Goal: Transaction & Acquisition: Obtain resource

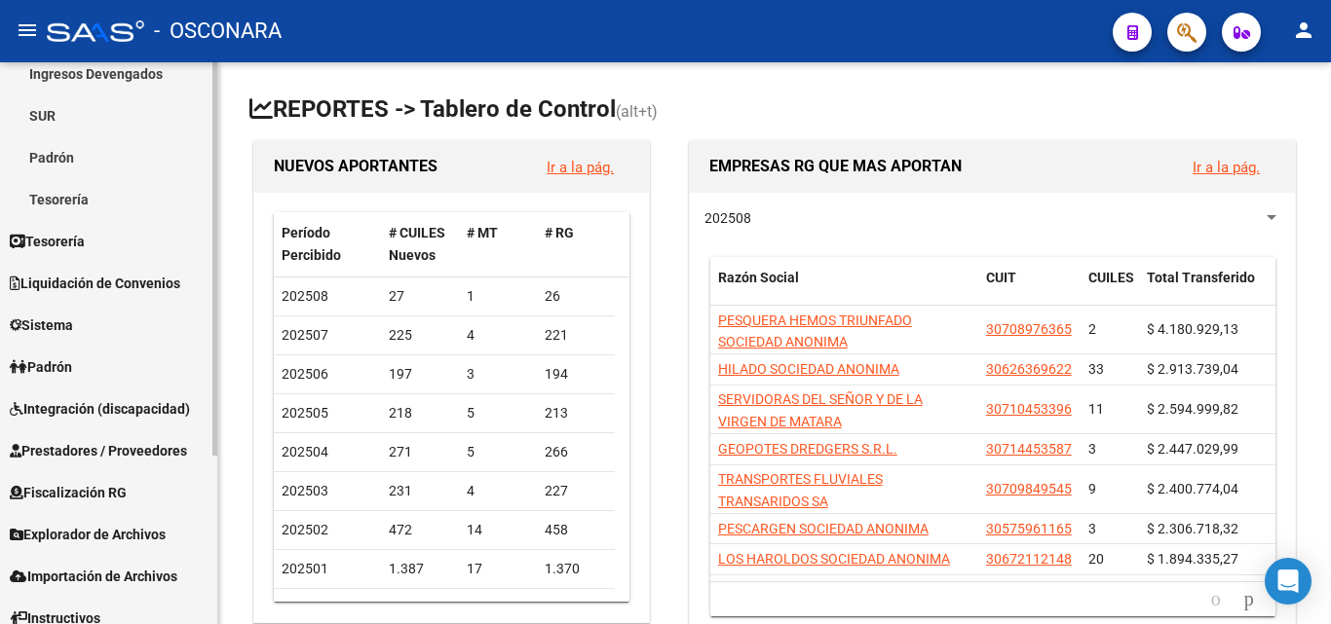
scroll to position [242, 0]
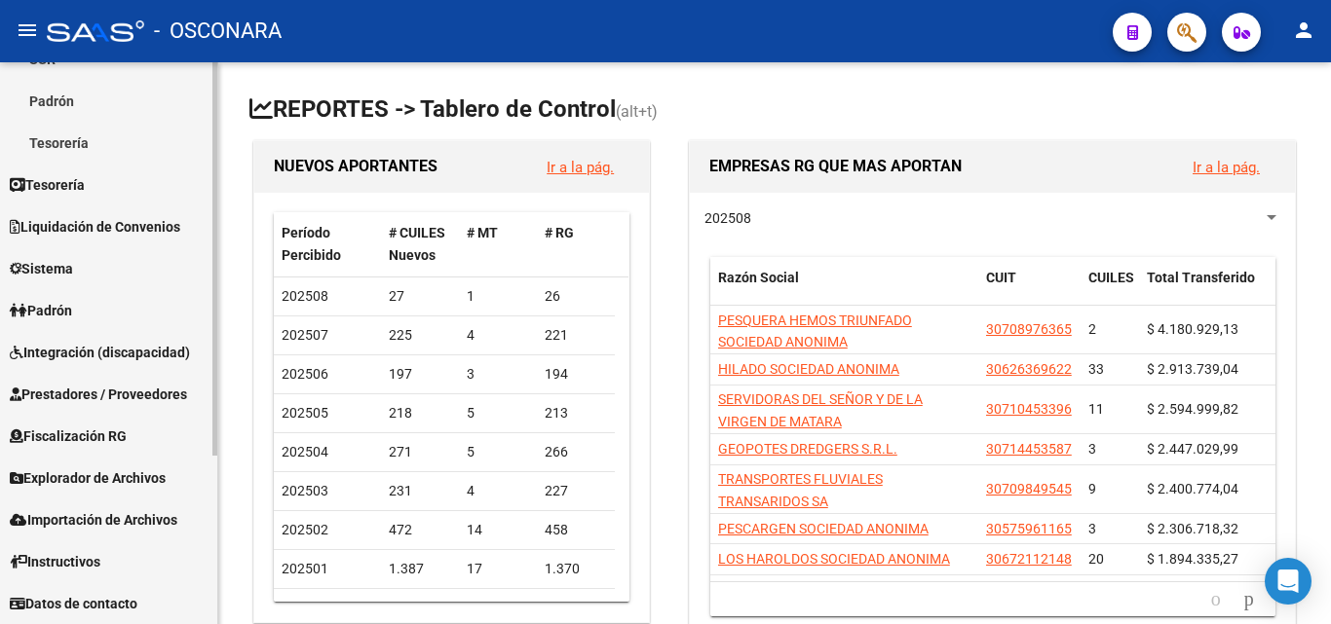
click at [92, 385] on span "Prestadores / Proveedores" at bounding box center [98, 394] width 177 height 21
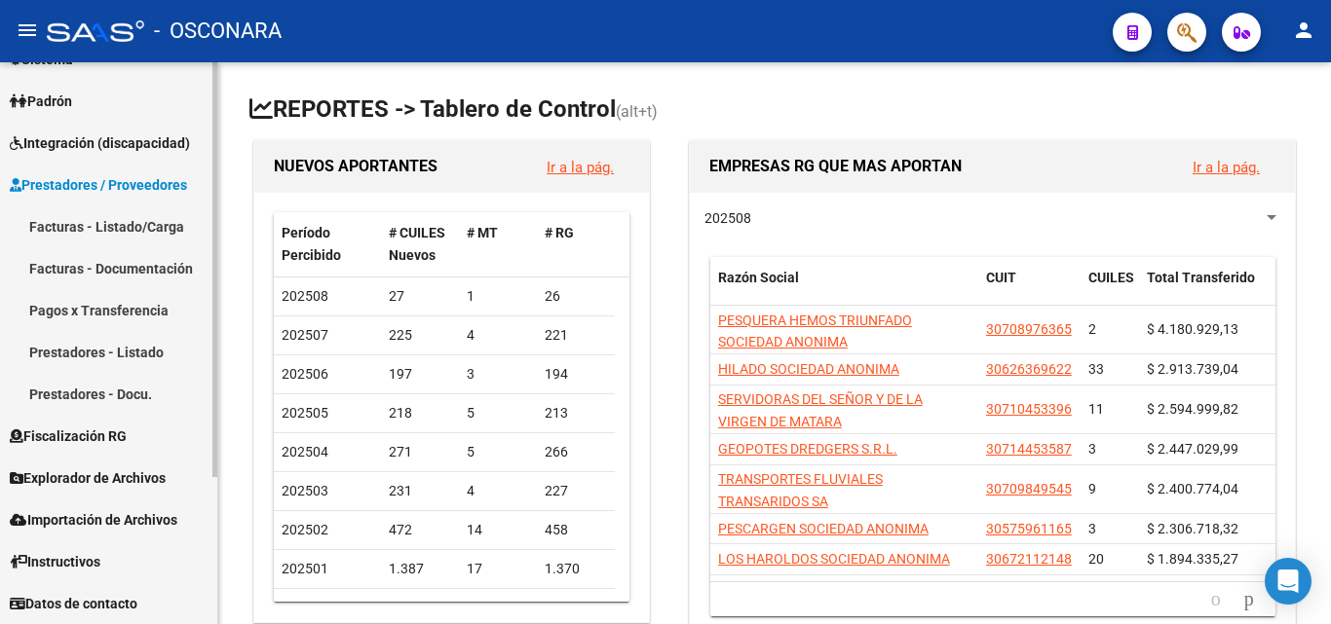
scroll to position [200, 0]
click at [122, 239] on link "Facturas - Listado/Carga" at bounding box center [108, 227] width 217 height 42
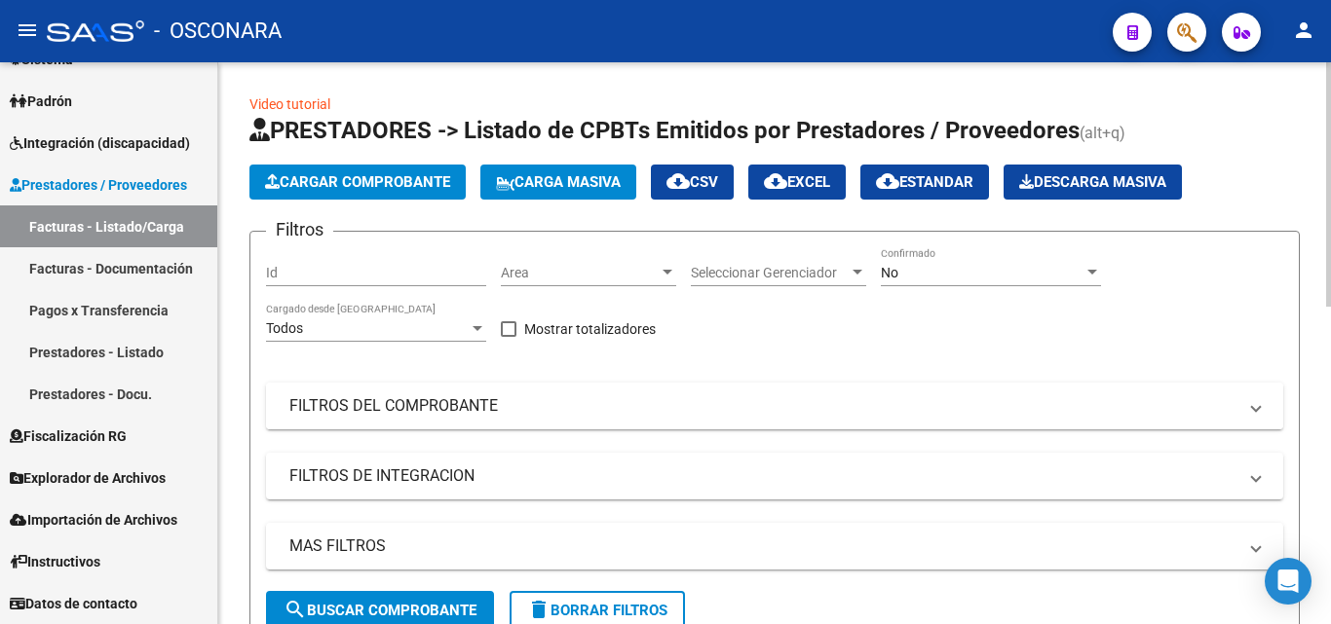
click at [290, 409] on mat-panel-title "FILTROS DEL COMPROBANTE" at bounding box center [762, 406] width 947 height 21
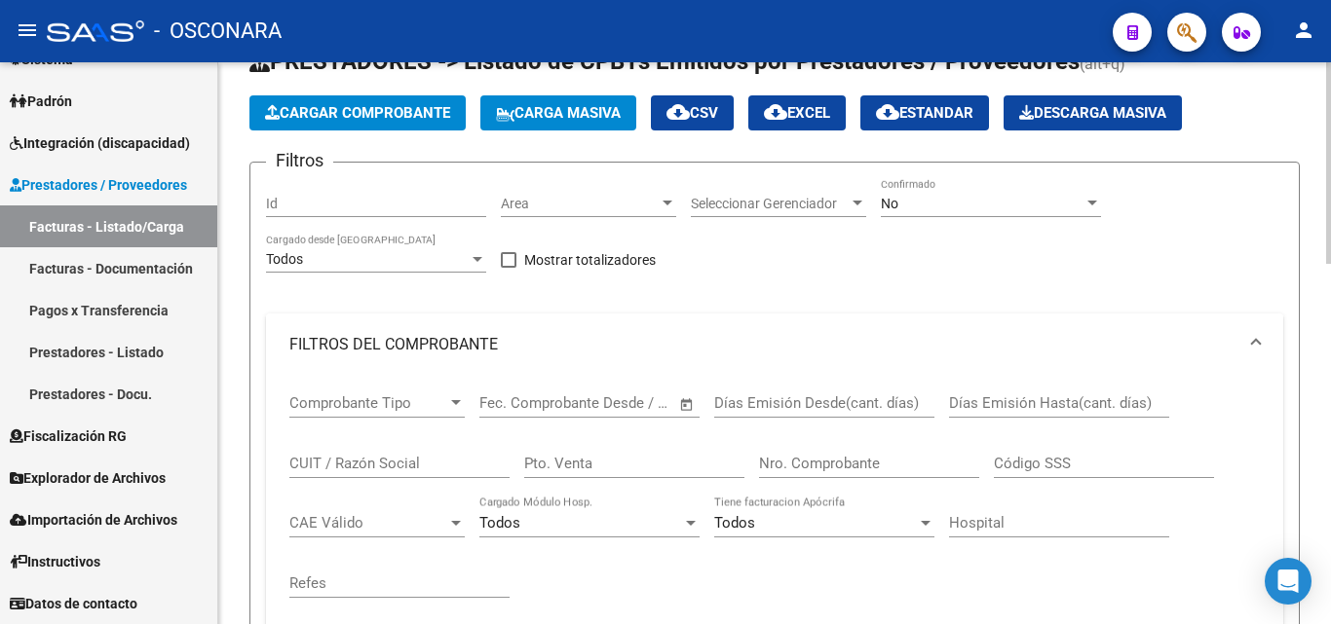
scroll to position [97, 0]
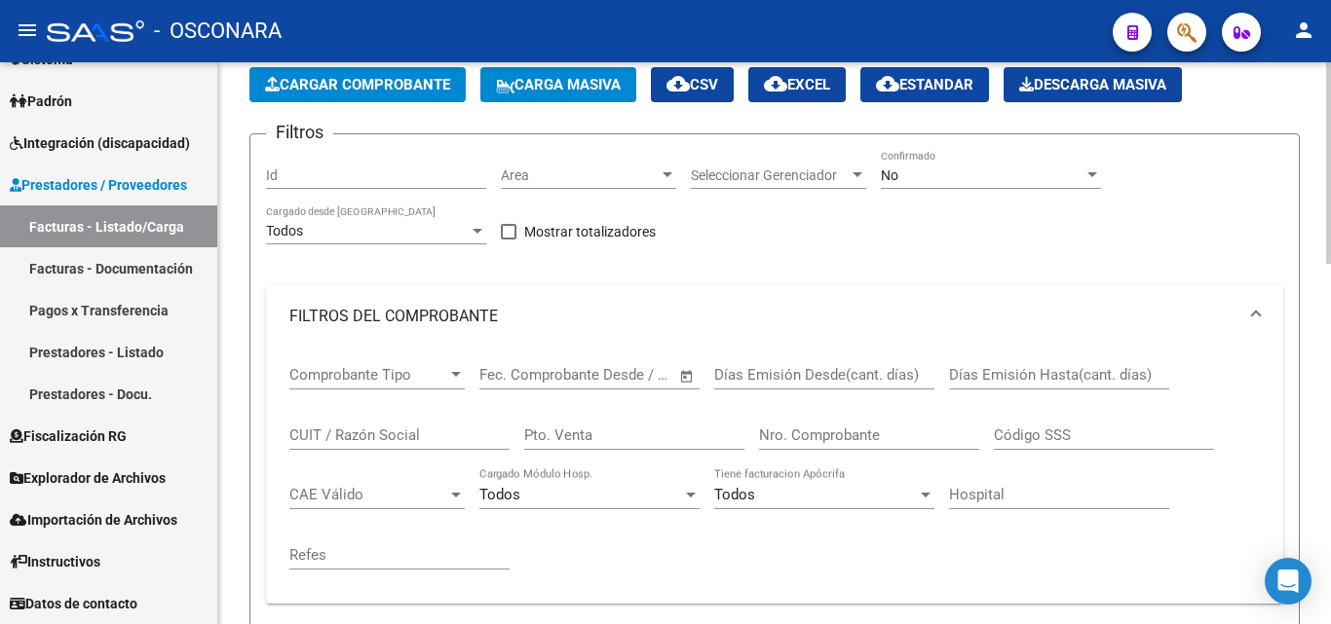
click at [833, 440] on input "Nro. Comprobante" at bounding box center [869, 436] width 220 height 18
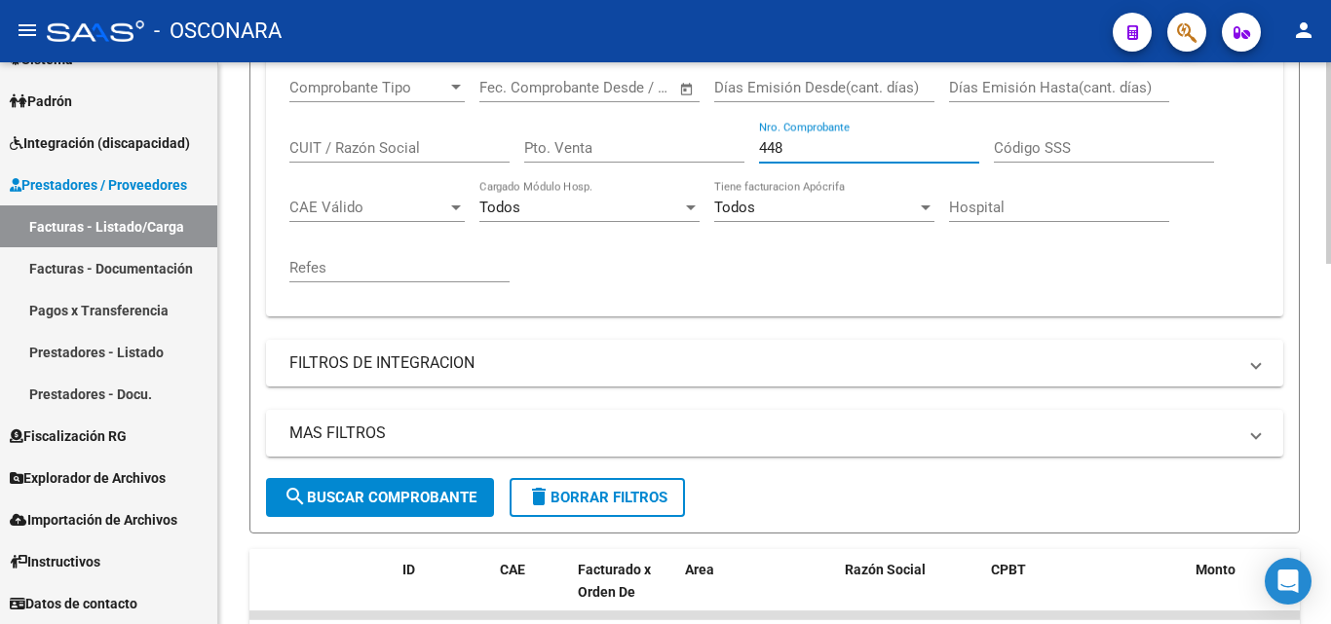
scroll to position [390, 0]
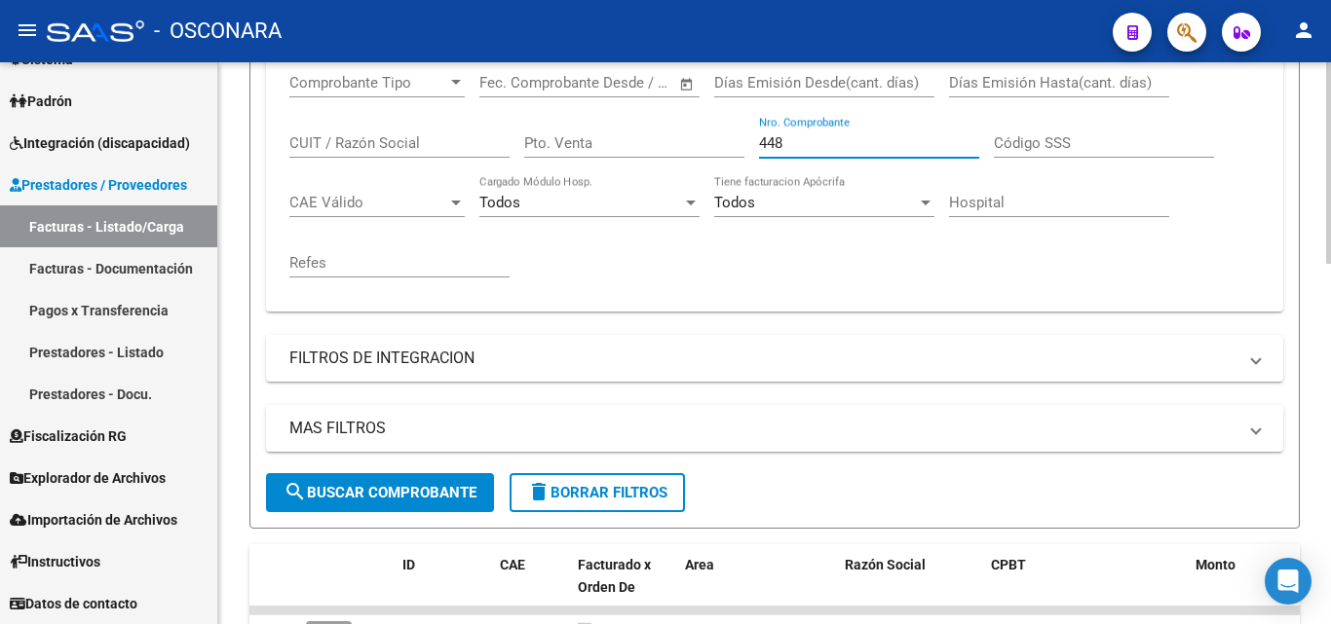
type input "448"
click at [390, 491] on span "search Buscar Comprobante" at bounding box center [380, 493] width 193 height 18
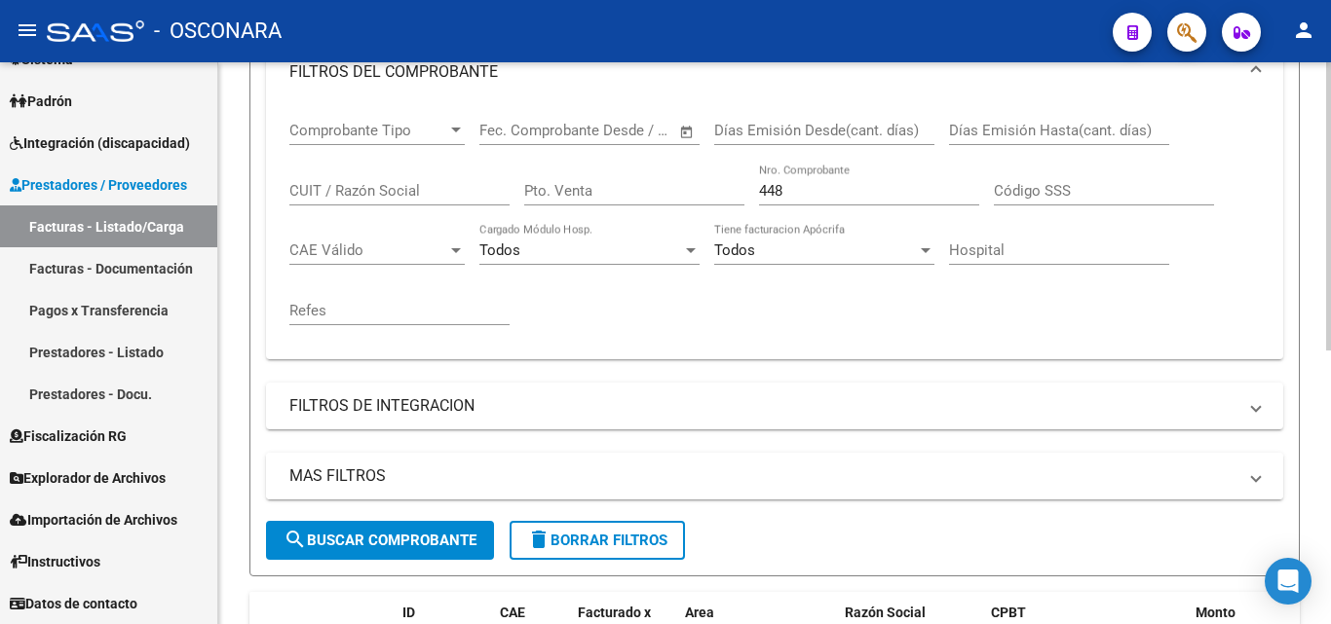
scroll to position [338, 0]
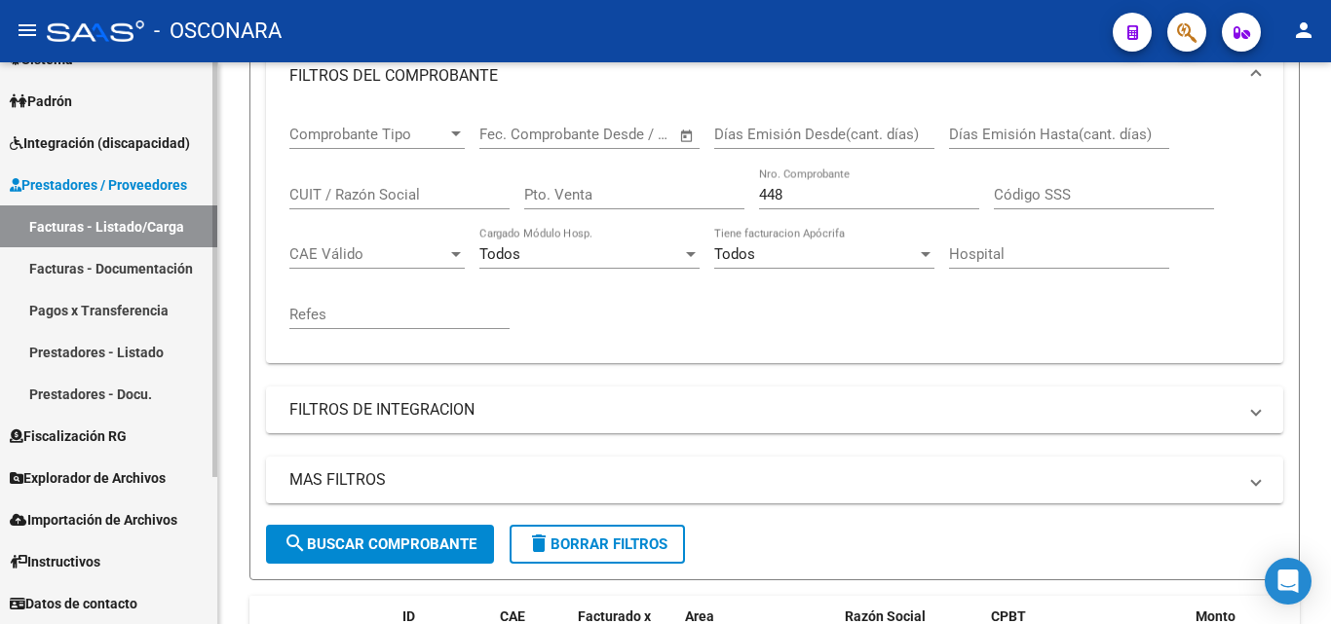
click at [135, 392] on link "Prestadores - Docu." at bounding box center [108, 394] width 217 height 42
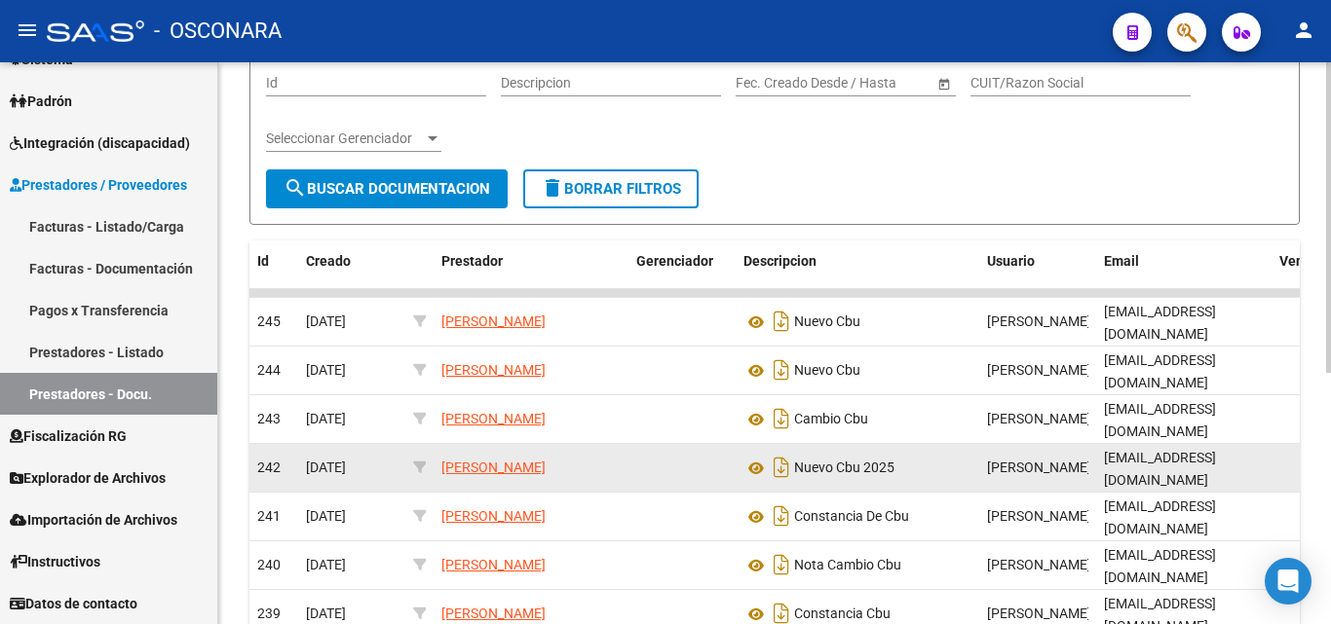
scroll to position [64, 0]
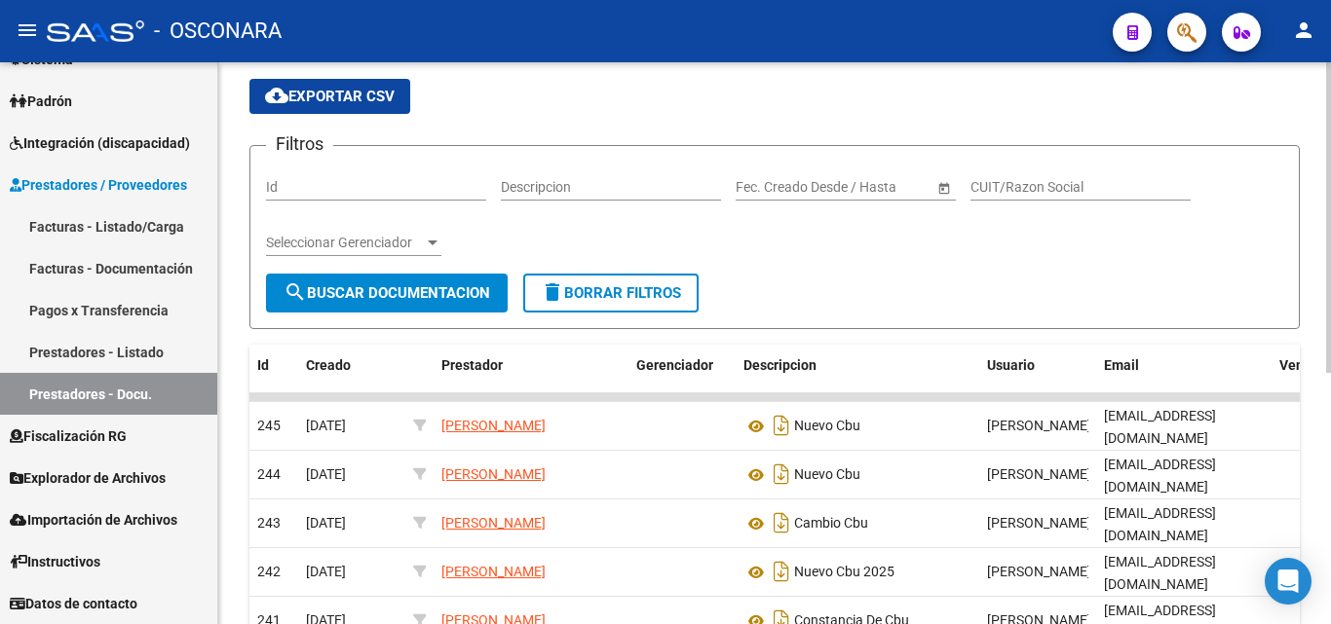
click at [405, 242] on span "Seleccionar Gerenciador" at bounding box center [345, 243] width 158 height 17
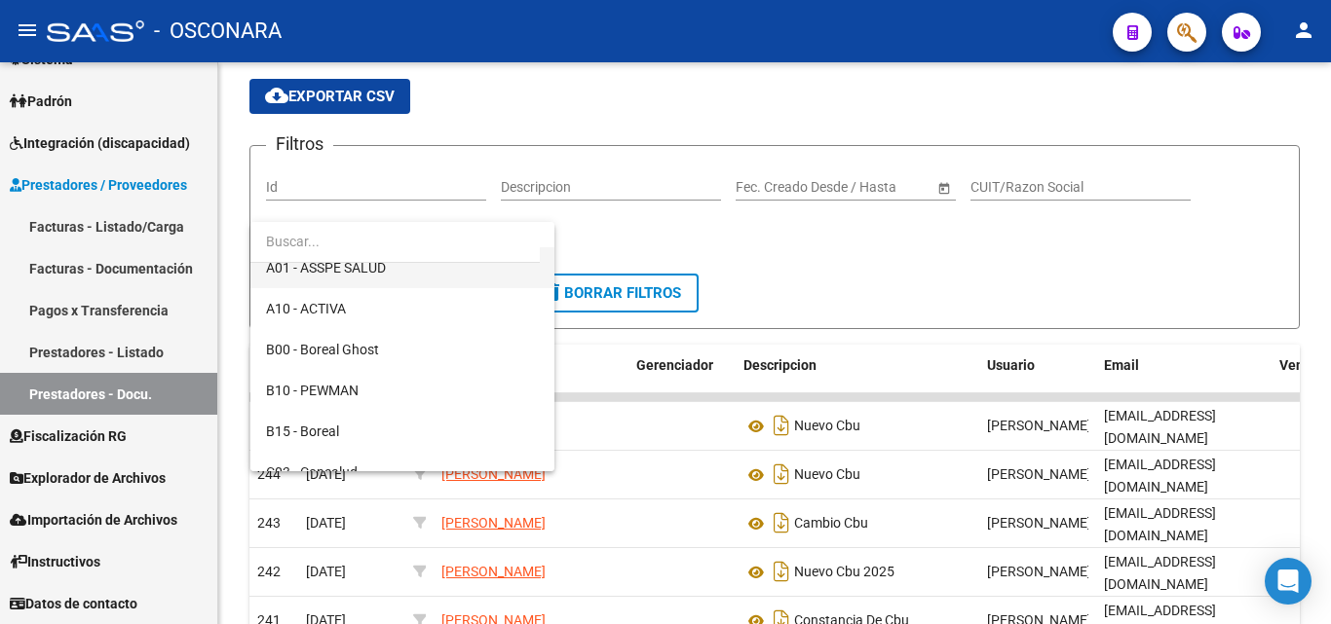
scroll to position [195, 0]
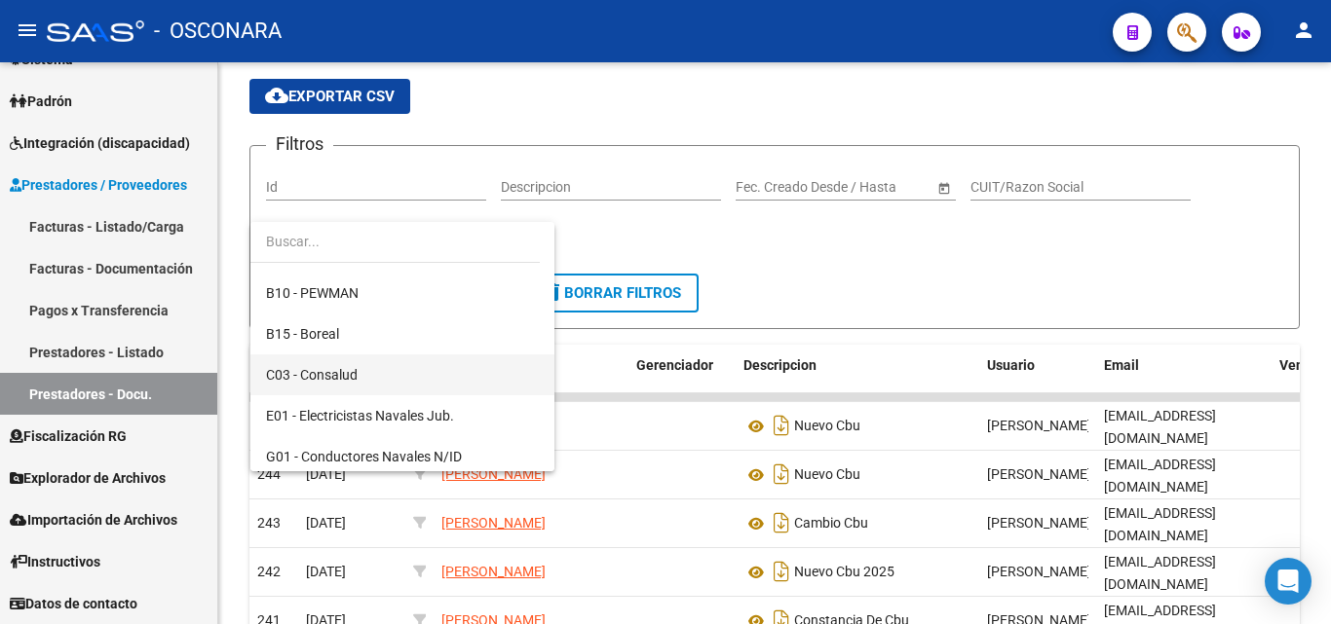
click at [385, 375] on span "C03 - Consalud" at bounding box center [402, 375] width 273 height 41
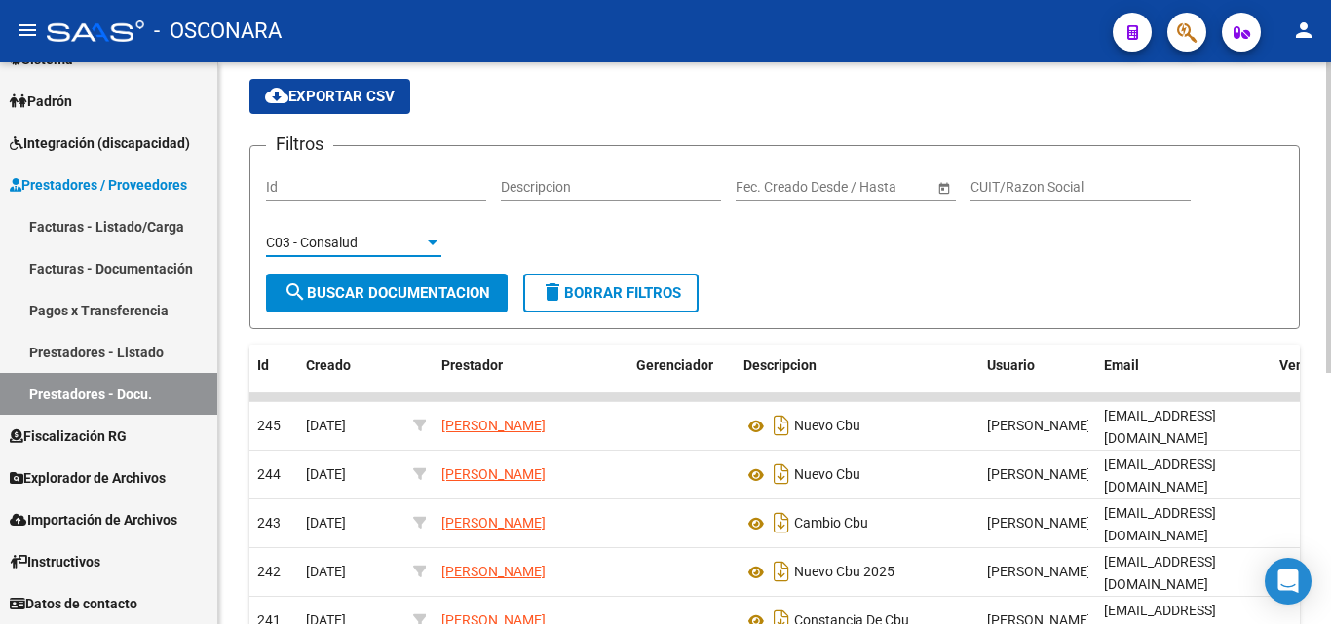
click at [412, 300] on span "search Buscar Documentacion" at bounding box center [387, 293] width 207 height 18
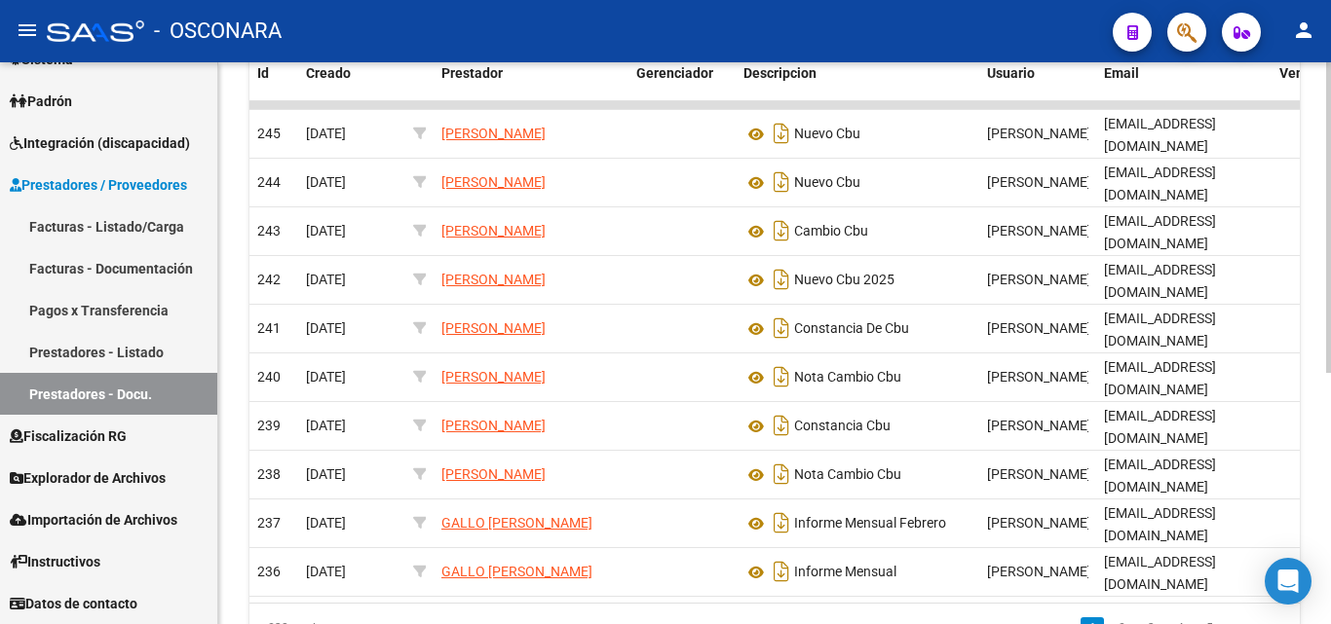
scroll to position [454, 0]
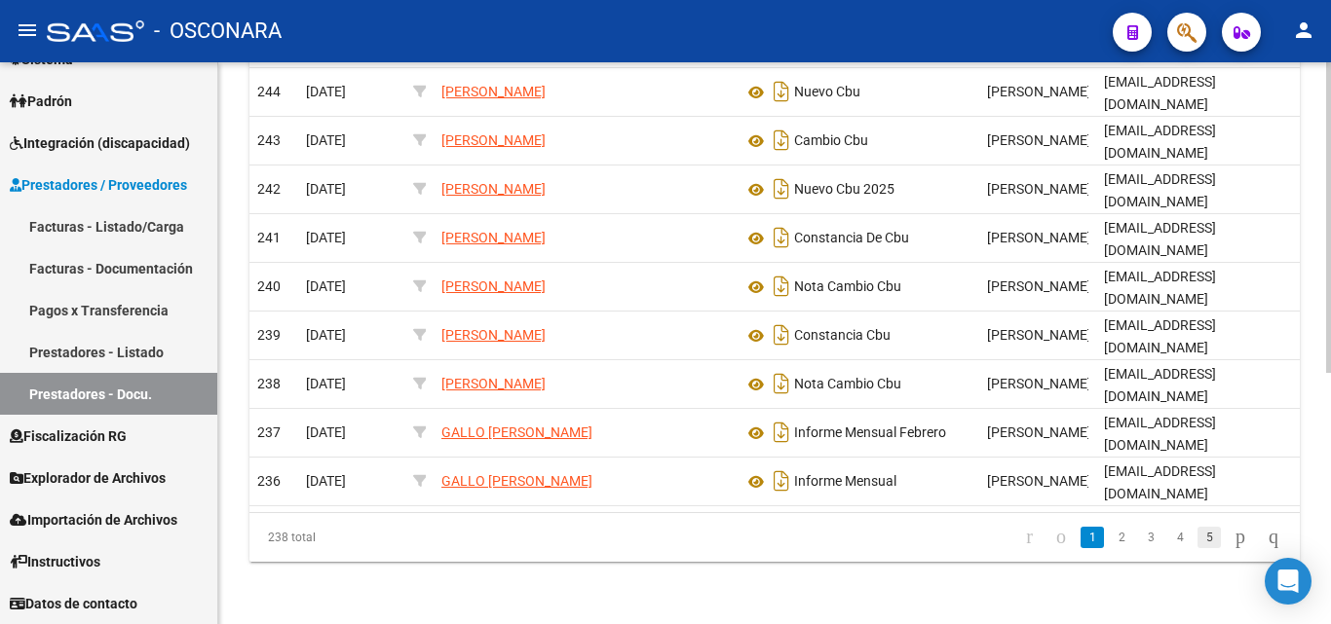
click at [1197, 539] on link "5" at bounding box center [1208, 537] width 23 height 21
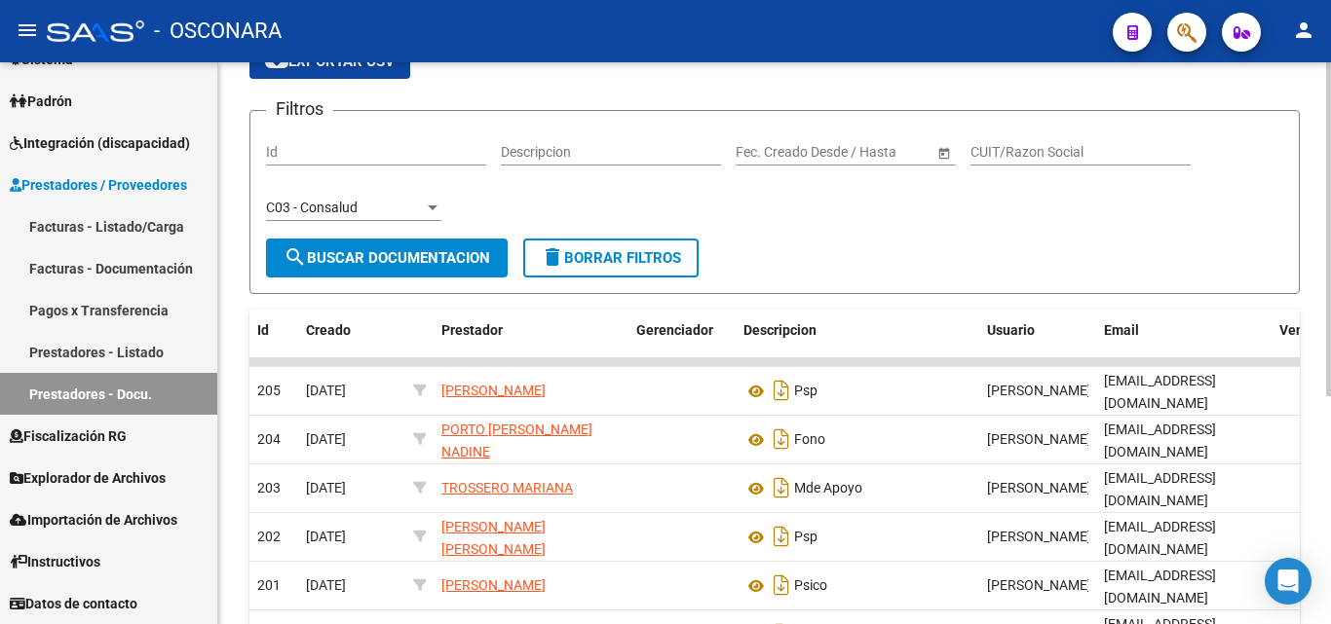
scroll to position [92, 0]
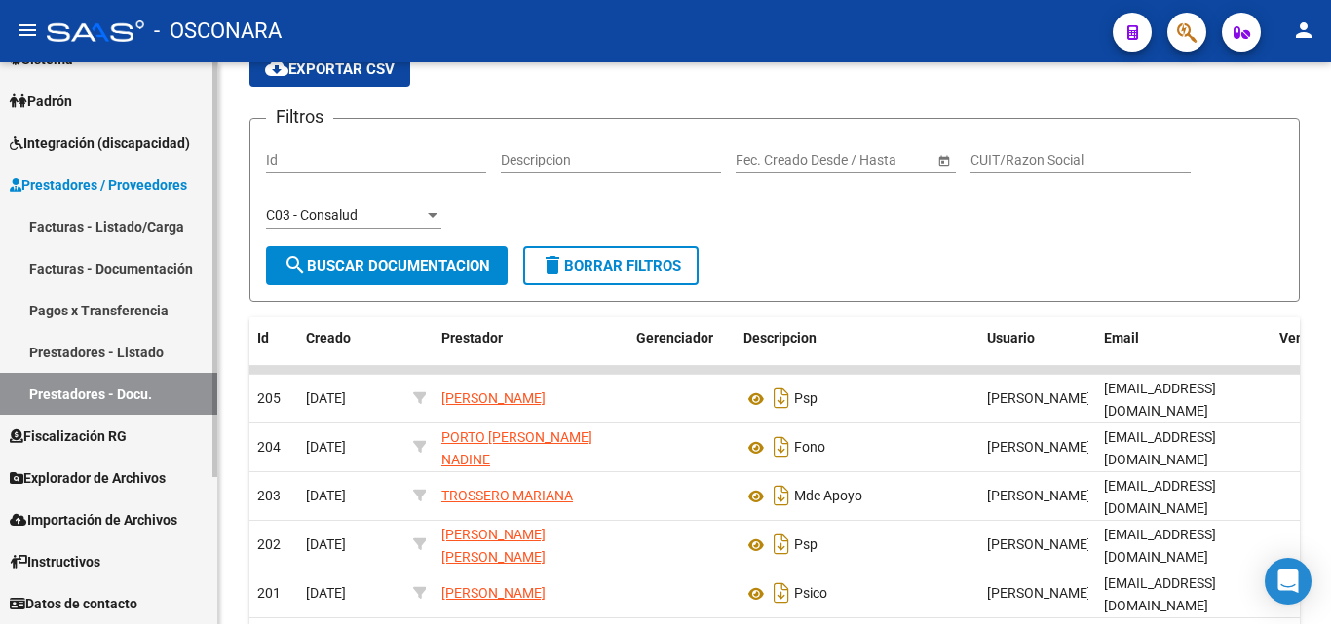
click at [77, 347] on link "Prestadores - Listado" at bounding box center [108, 352] width 217 height 42
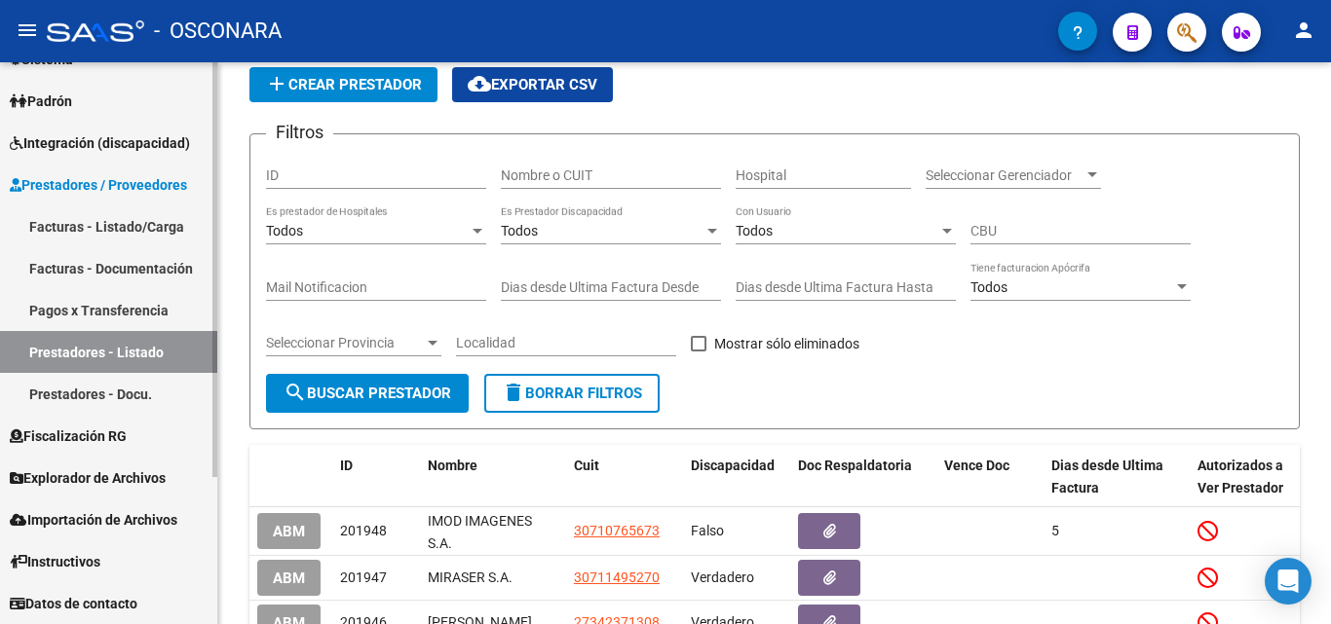
scroll to position [92, 0]
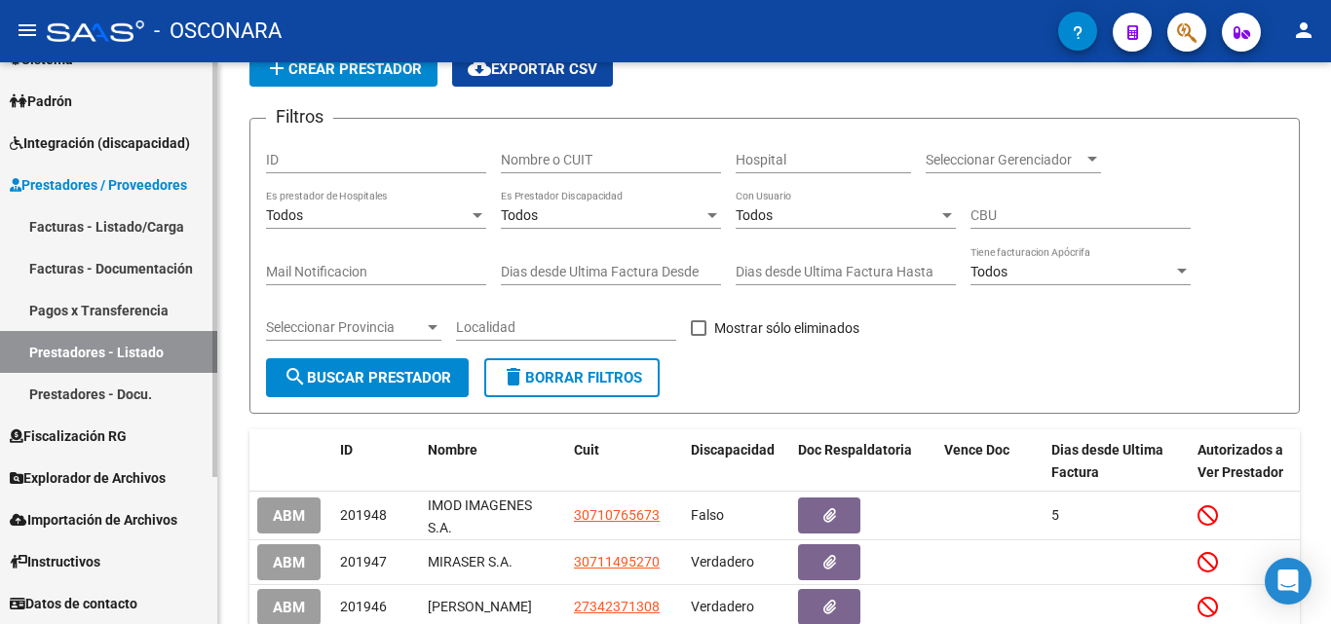
click at [95, 263] on link "Facturas - Documentación" at bounding box center [108, 268] width 217 height 42
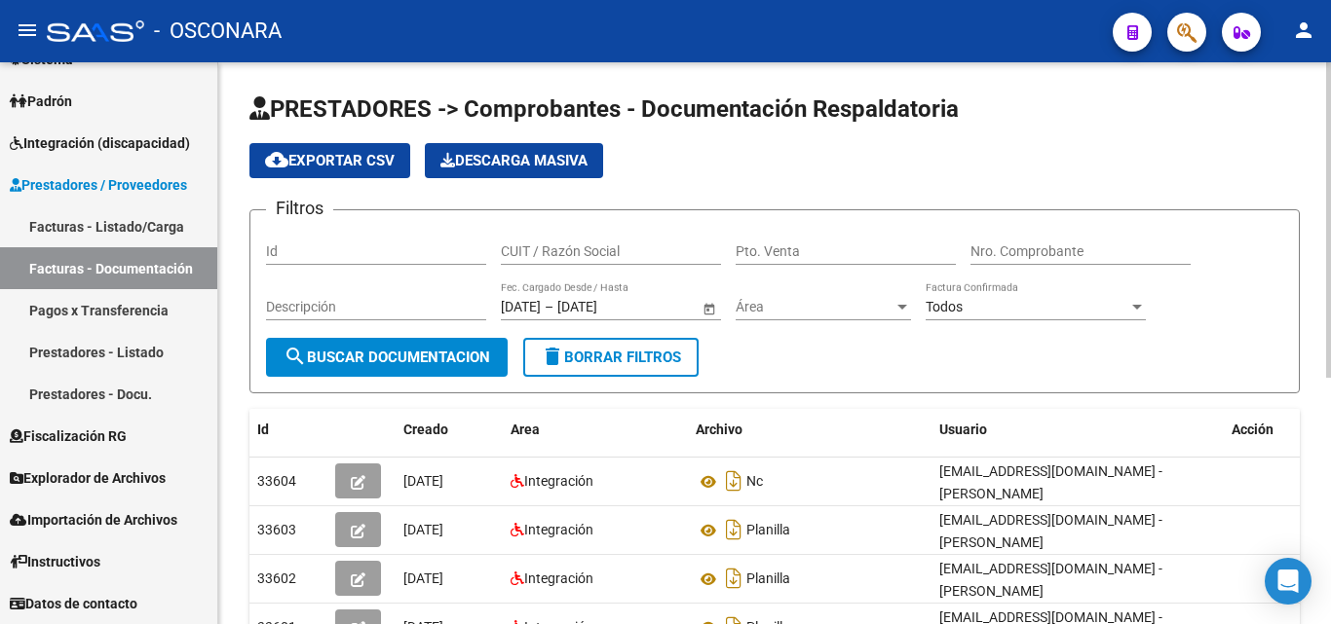
click at [1005, 253] on input "Nro. Comprobante" at bounding box center [1080, 252] width 220 height 17
type input "448"
click at [715, 308] on span "Open calendar" at bounding box center [709, 307] width 47 height 47
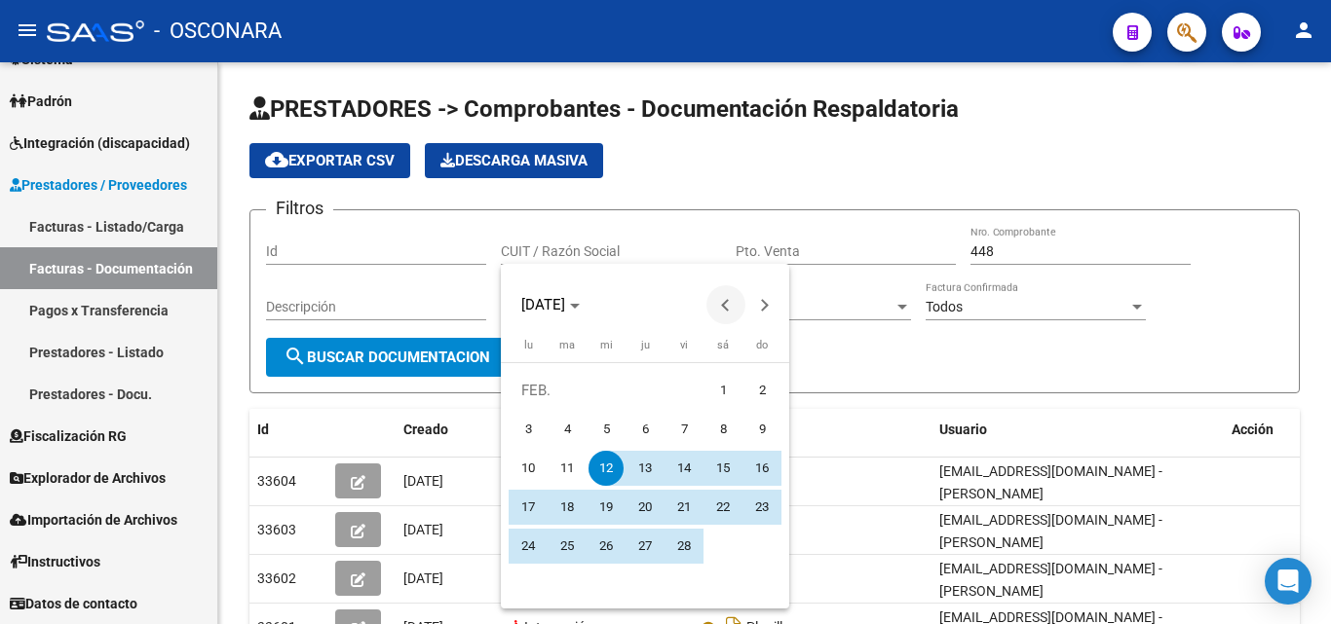
click at [721, 307] on span "Previous month" at bounding box center [725, 304] width 39 height 39
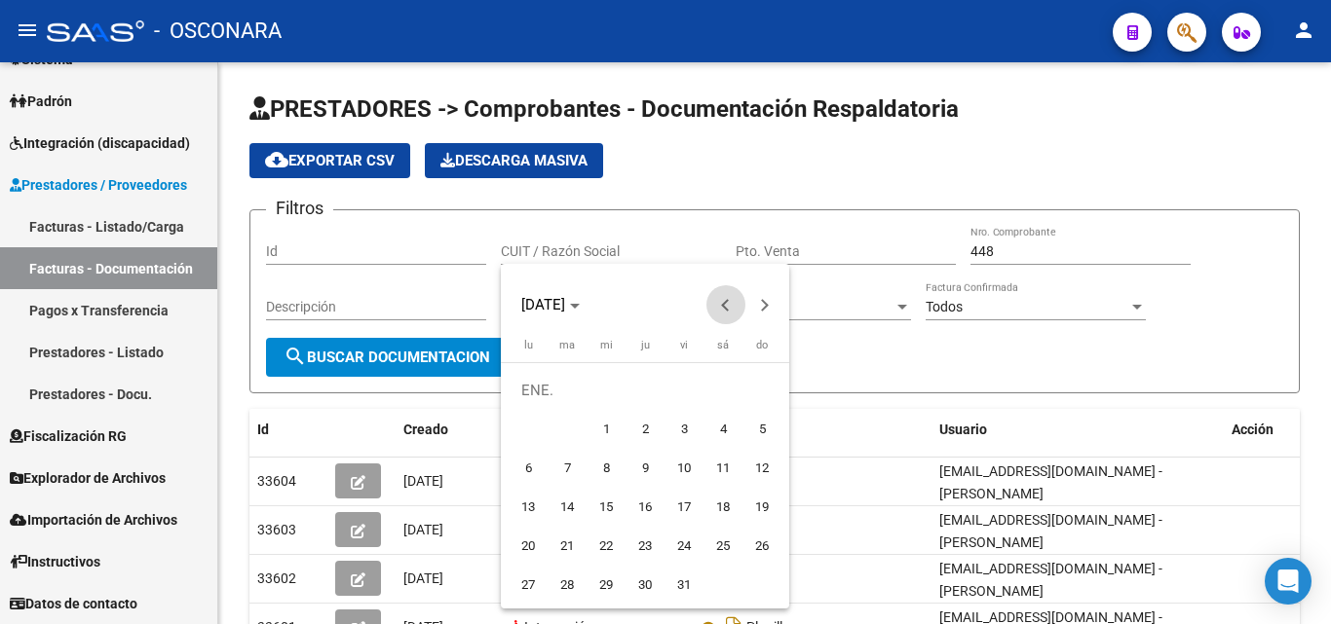
click at [721, 307] on span "Previous month" at bounding box center [725, 304] width 39 height 39
click at [885, 365] on div at bounding box center [665, 312] width 1331 height 624
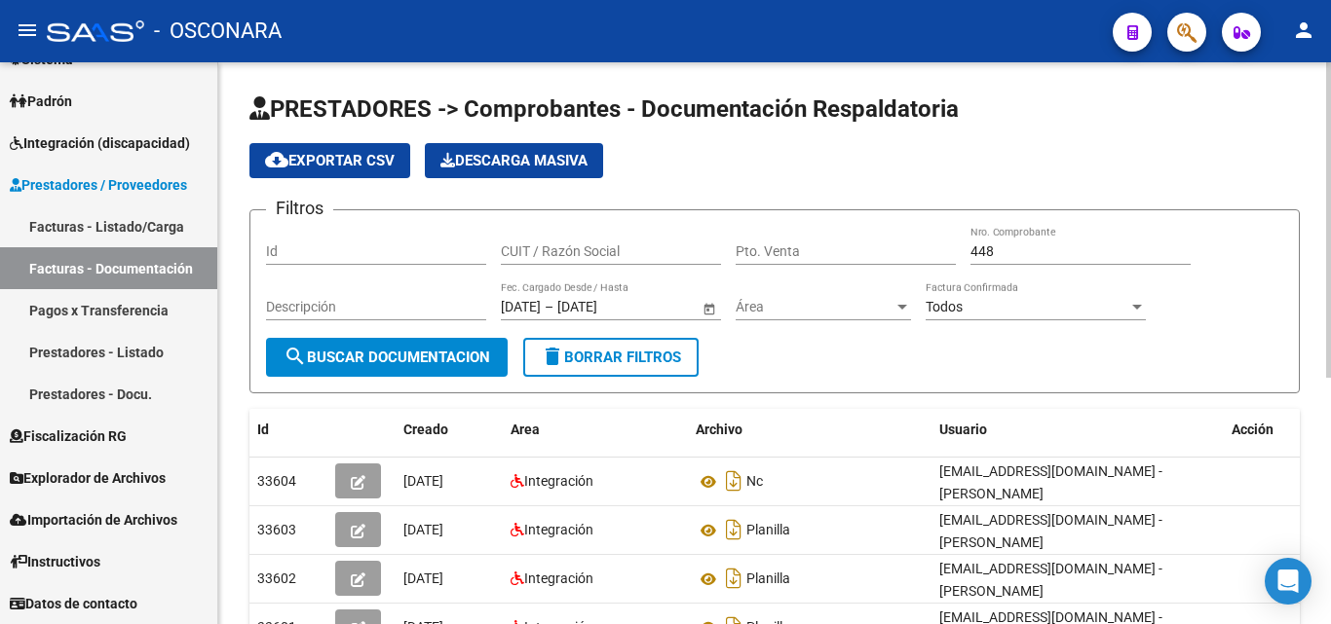
click at [473, 354] on span "search Buscar Documentacion" at bounding box center [387, 358] width 207 height 18
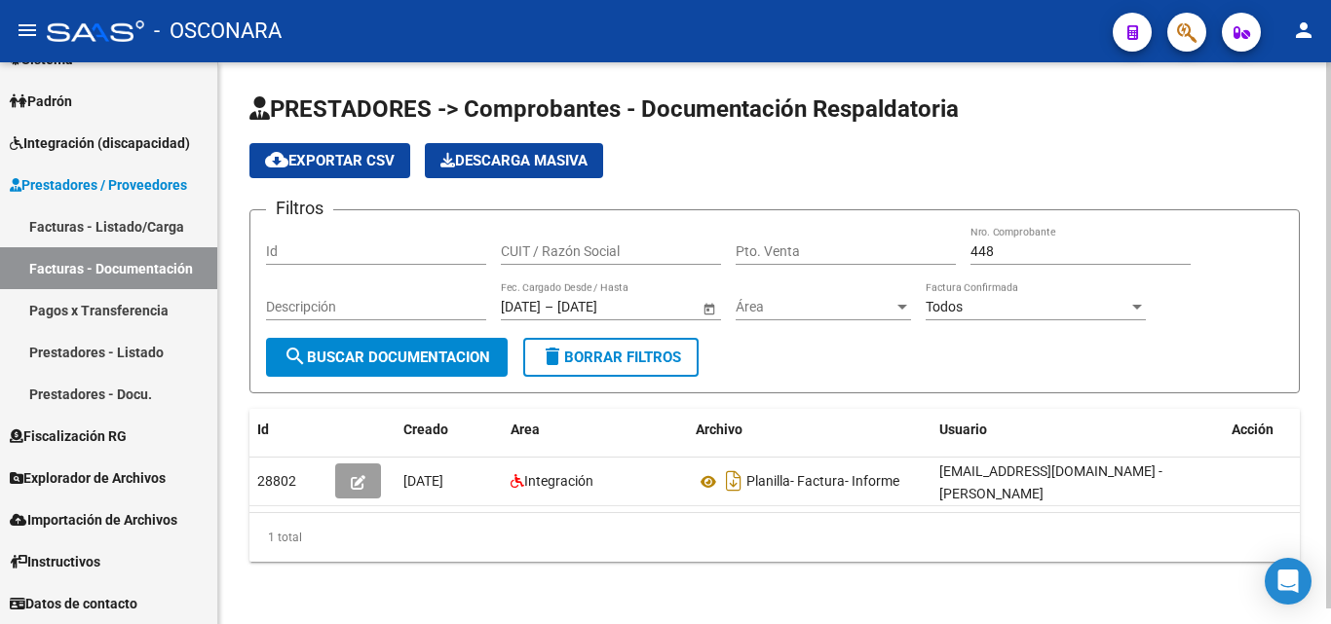
click at [704, 307] on span "Open calendar" at bounding box center [709, 307] width 47 height 47
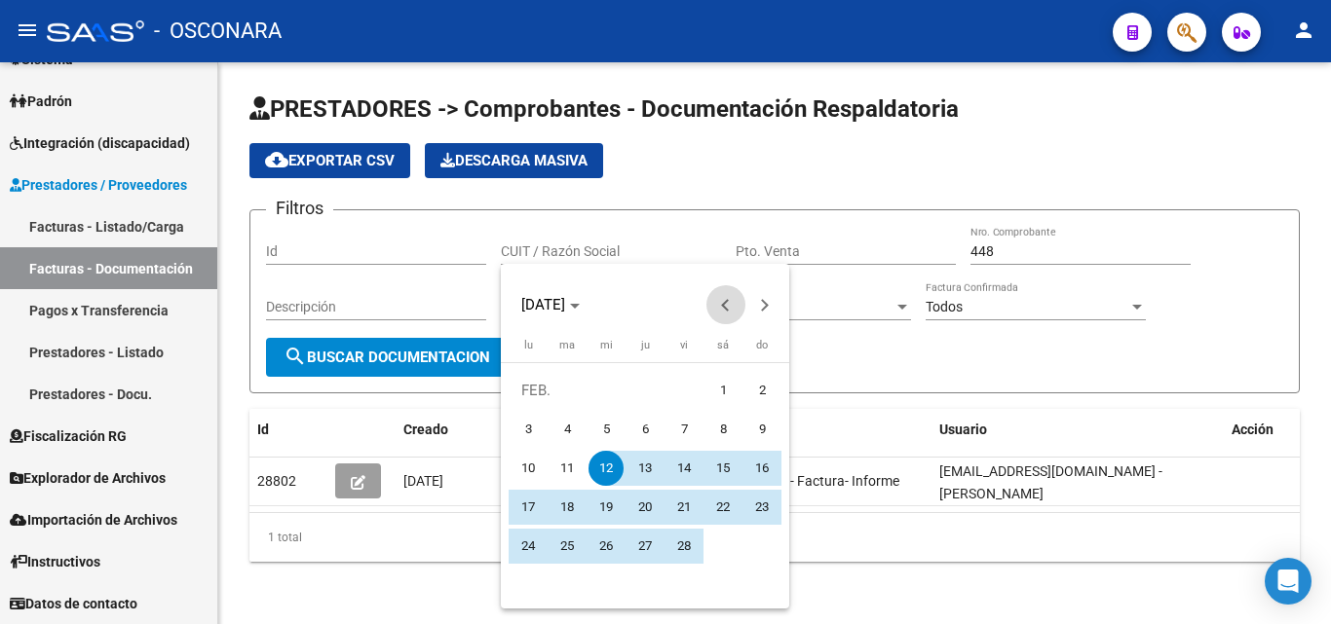
click at [717, 305] on span "Previous month" at bounding box center [725, 304] width 39 height 39
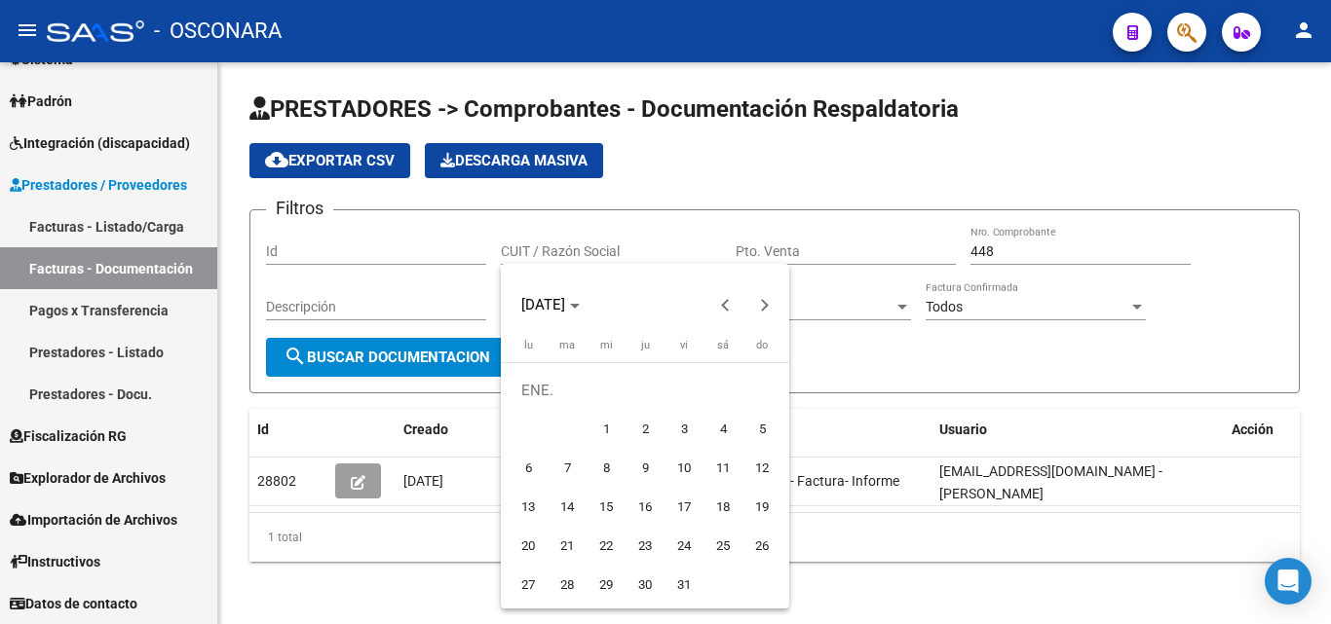
click at [606, 419] on span "1" at bounding box center [605, 429] width 35 height 35
type input "[DATE]"
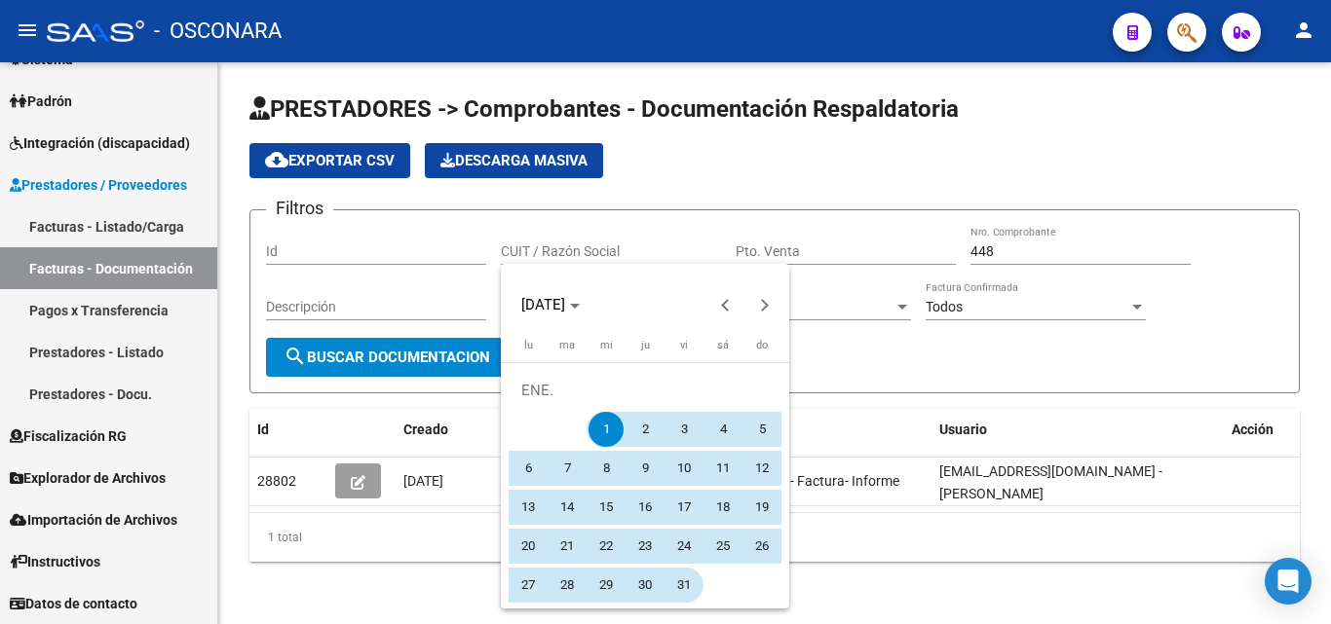
click at [686, 589] on span "31" at bounding box center [683, 585] width 35 height 35
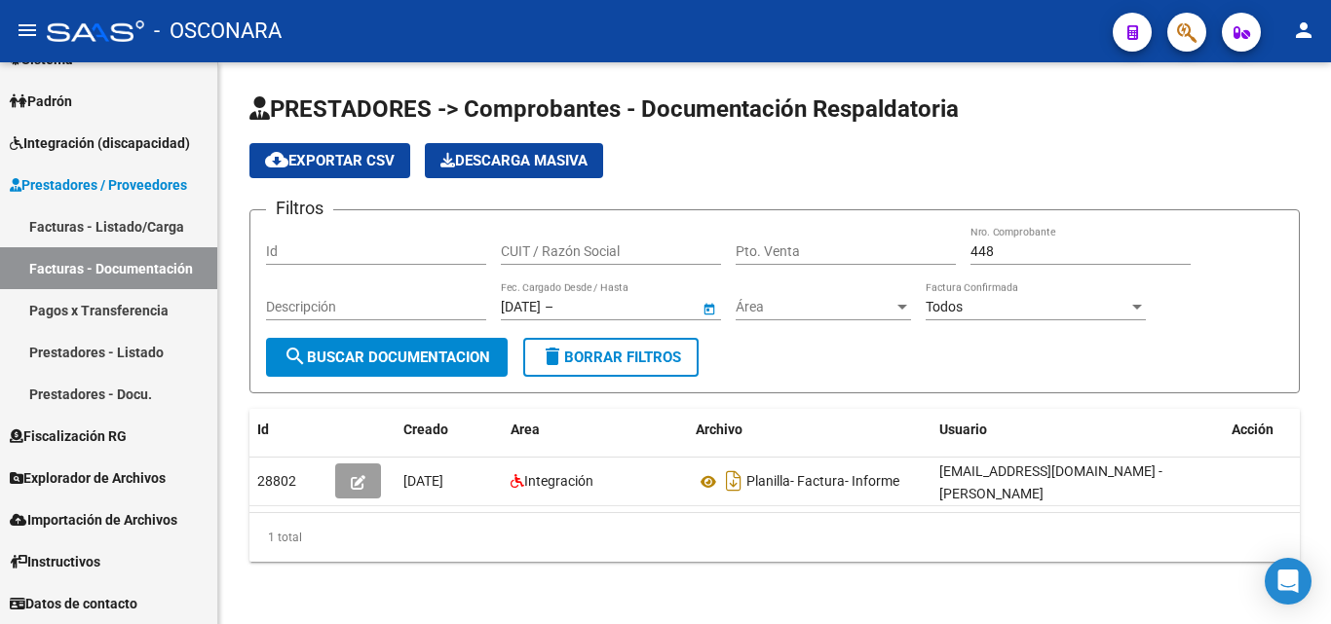
type input "[DATE]"
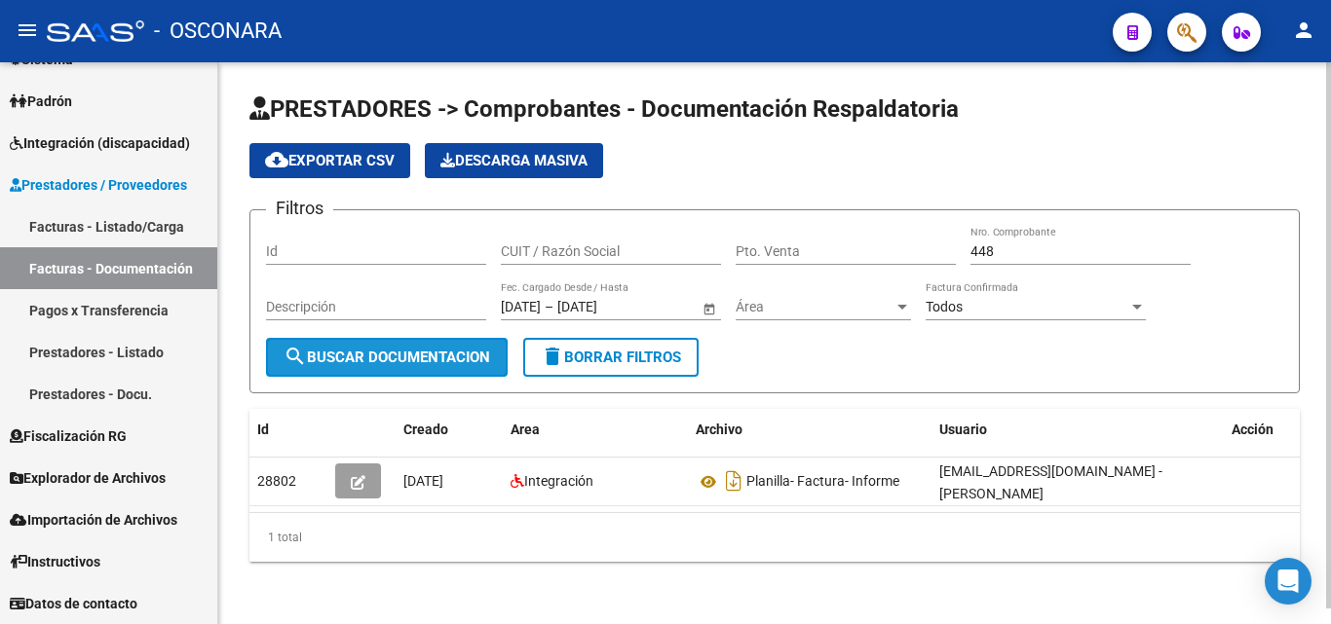
click at [443, 364] on span "search Buscar Documentacion" at bounding box center [387, 358] width 207 height 18
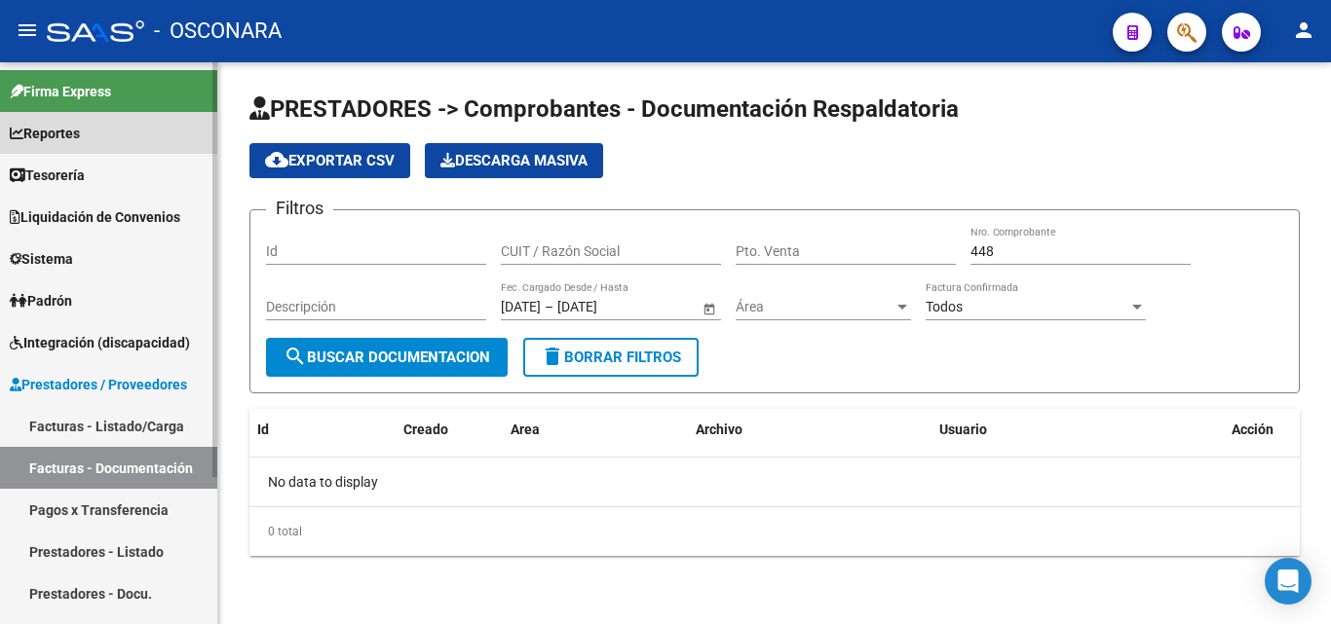
click at [104, 126] on link "Reportes" at bounding box center [108, 133] width 217 height 42
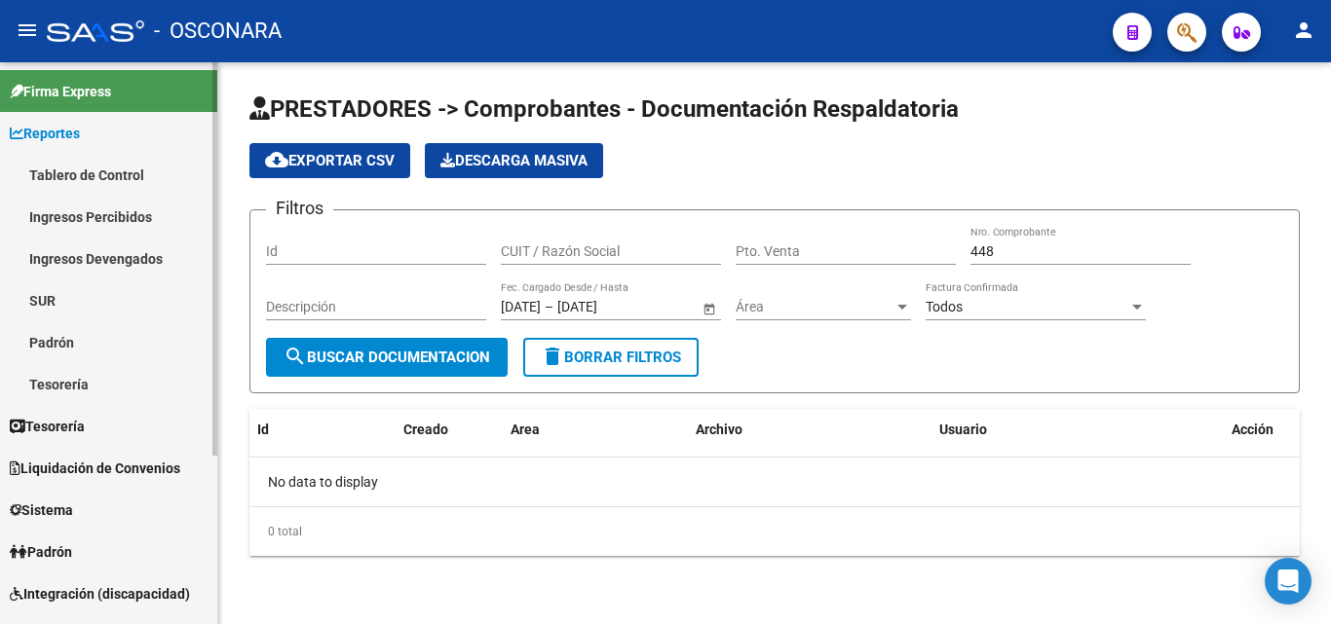
click at [71, 416] on span "Tesorería" at bounding box center [47, 426] width 75 height 21
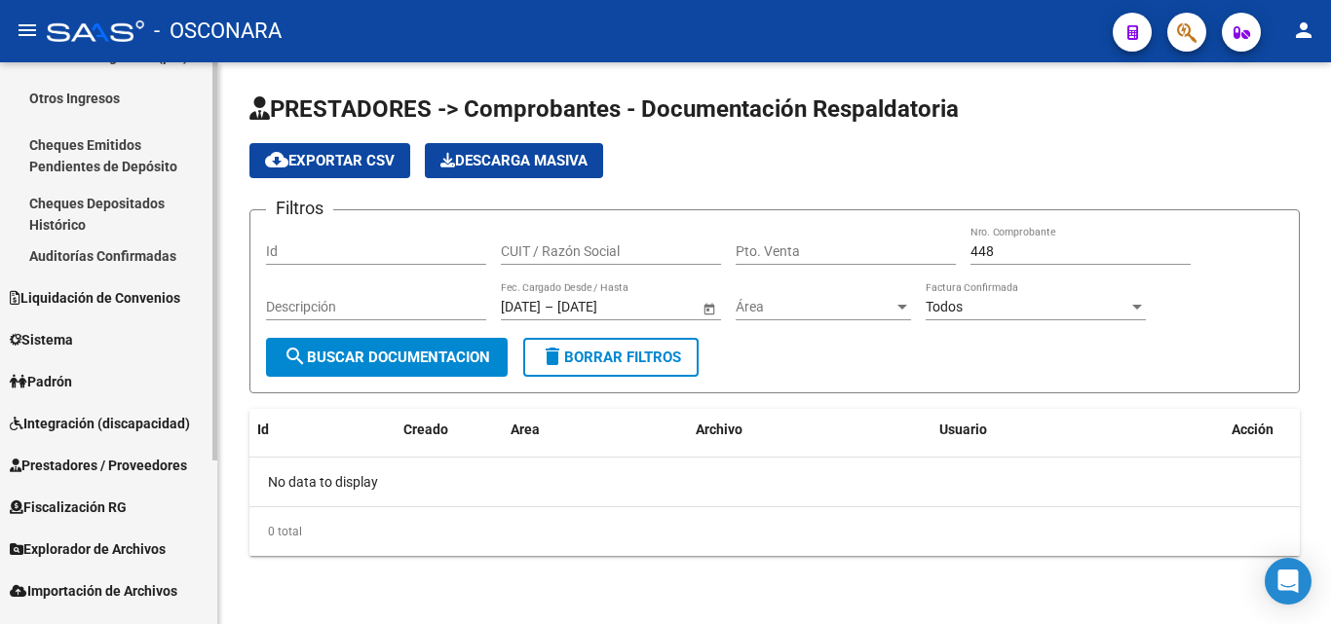
scroll to position [195, 0]
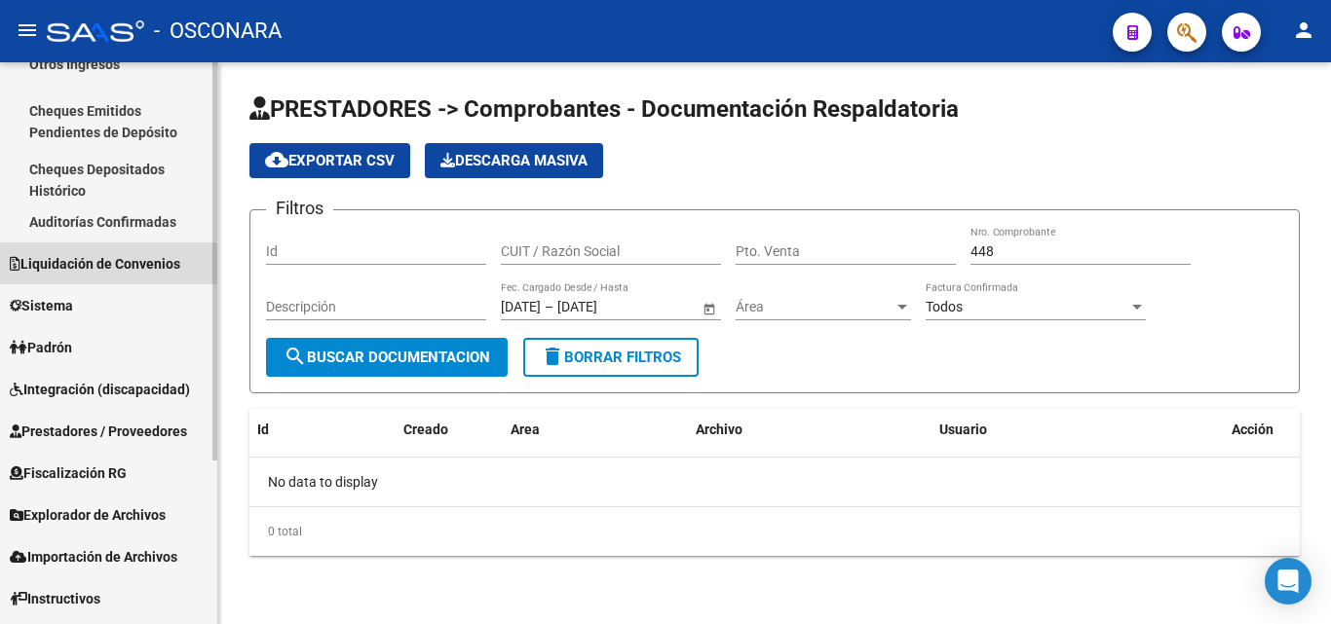
click at [100, 275] on link "Liquidación de Convenios" at bounding box center [108, 264] width 217 height 42
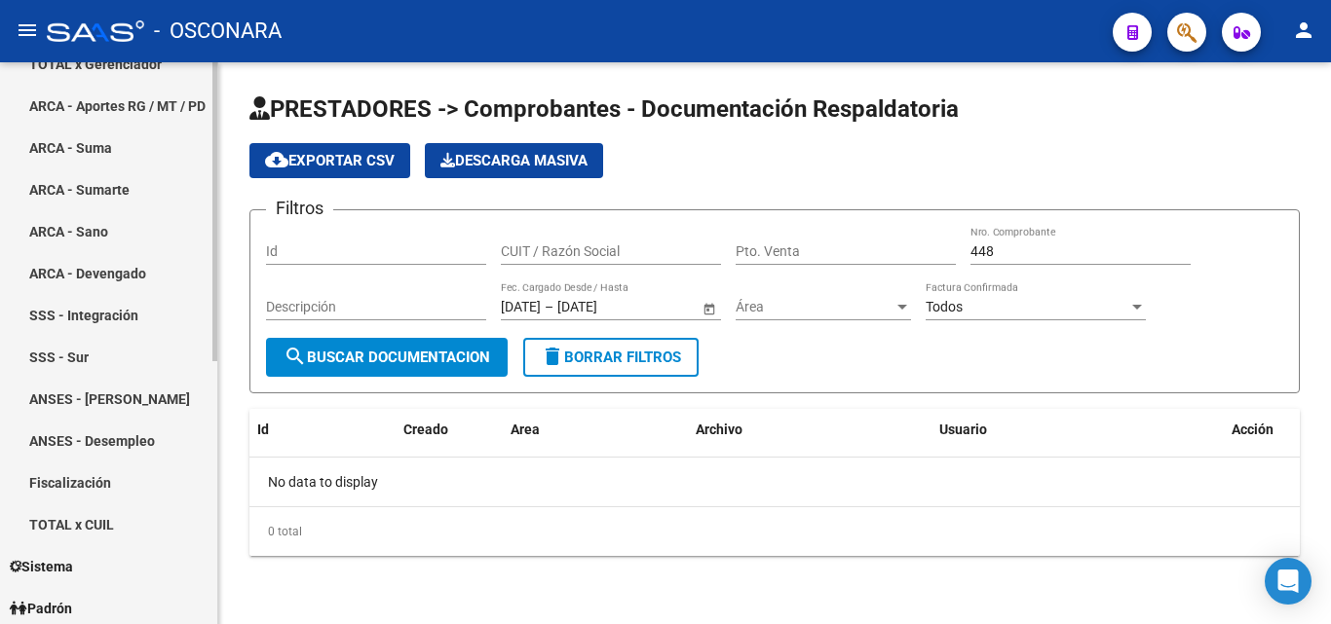
scroll to position [292, 0]
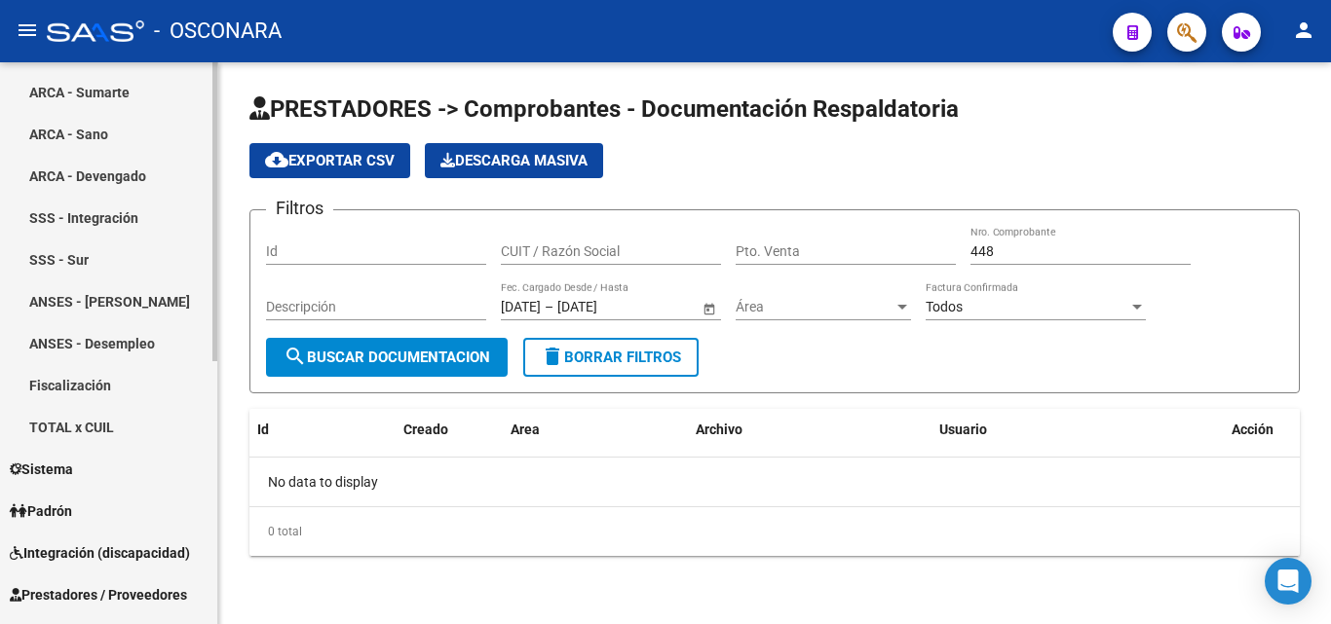
click at [109, 306] on link "ANSES - [PERSON_NAME]" at bounding box center [108, 302] width 217 height 42
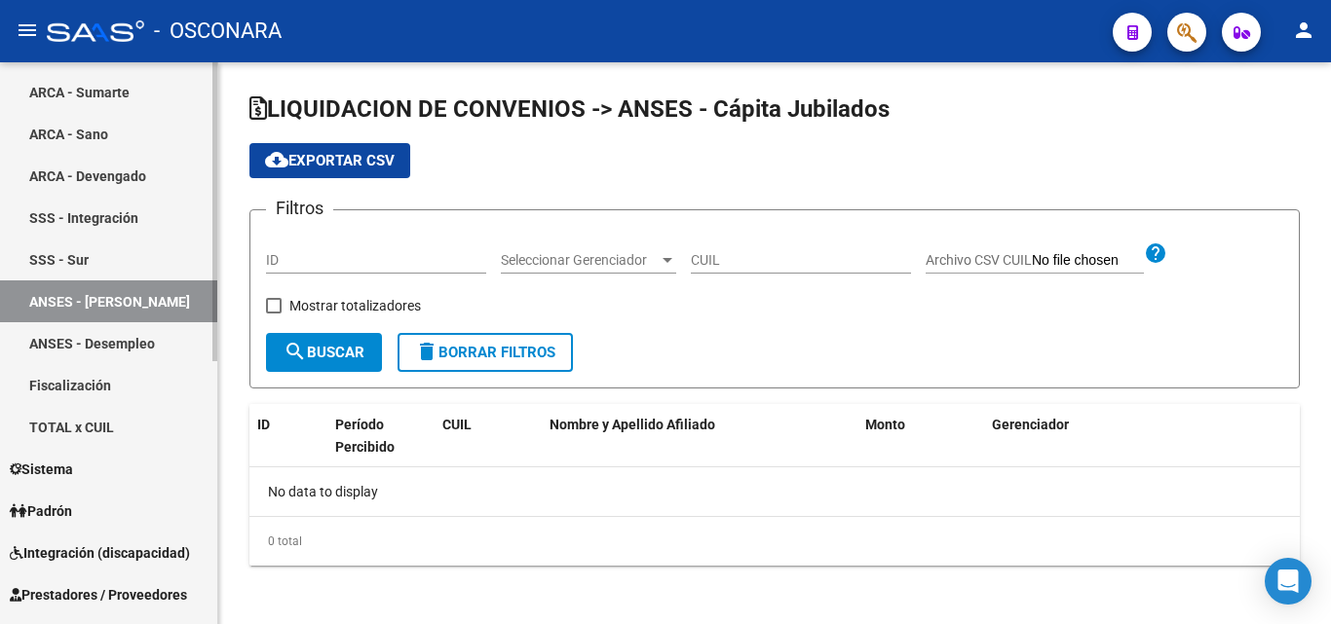
checkbox input "true"
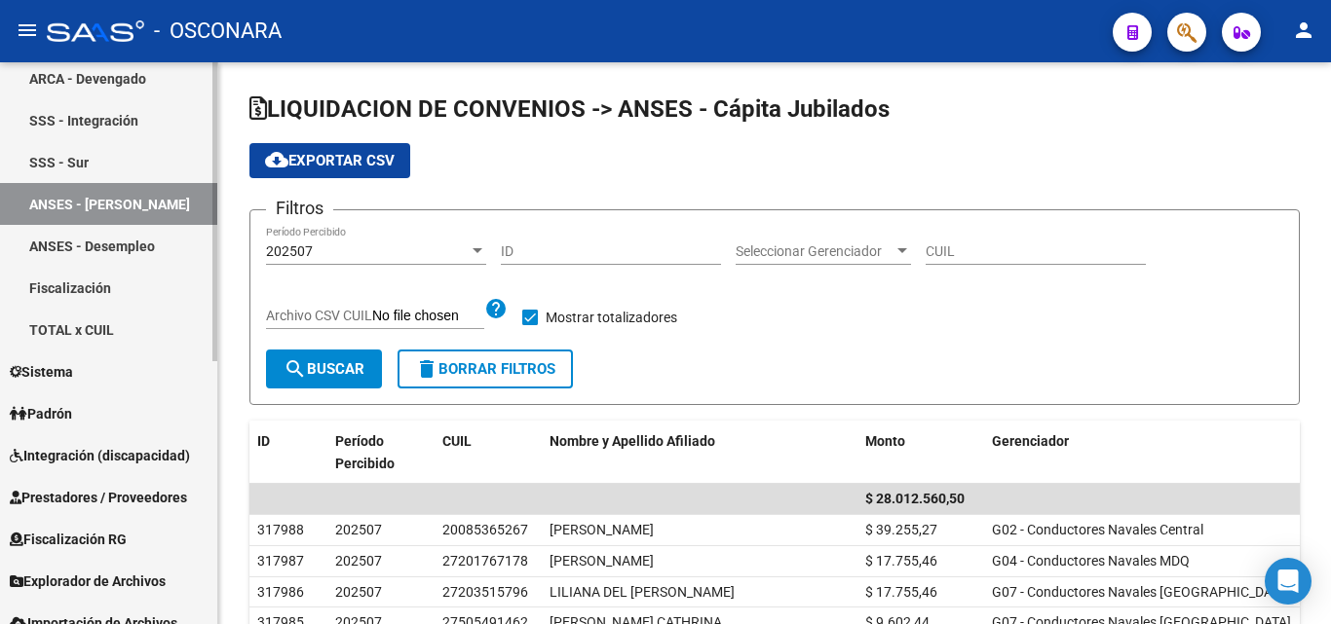
scroll to position [487, 0]
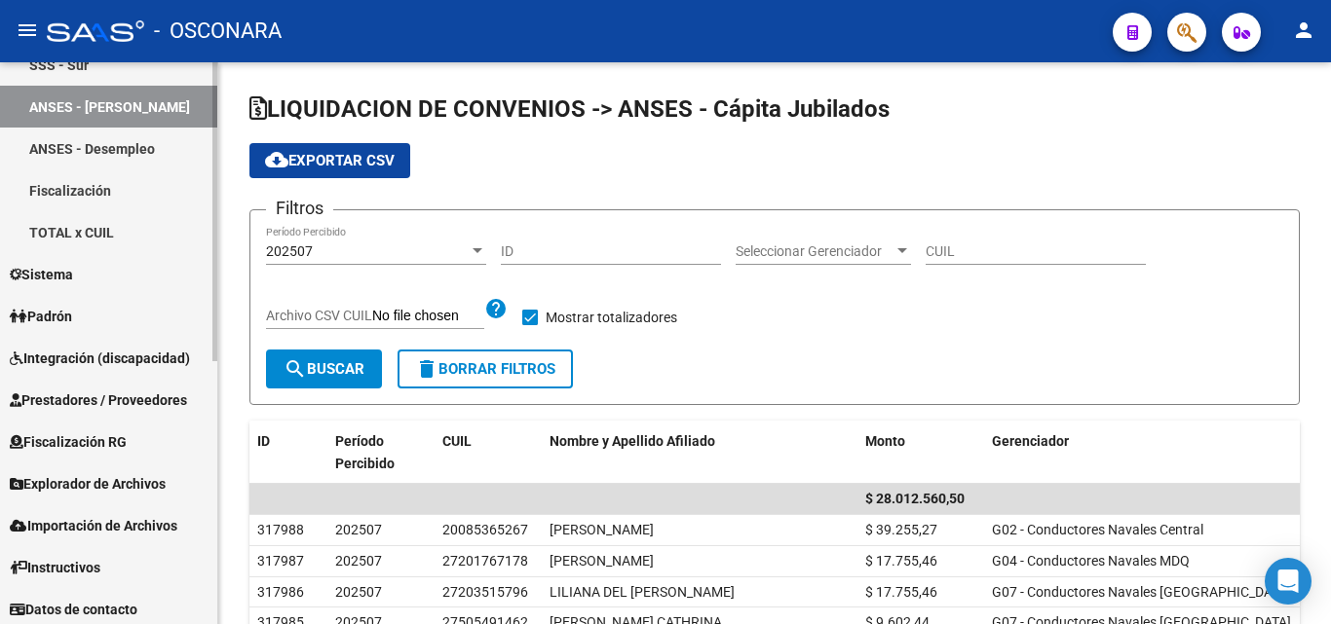
click at [103, 278] on link "Sistema" at bounding box center [108, 274] width 217 height 42
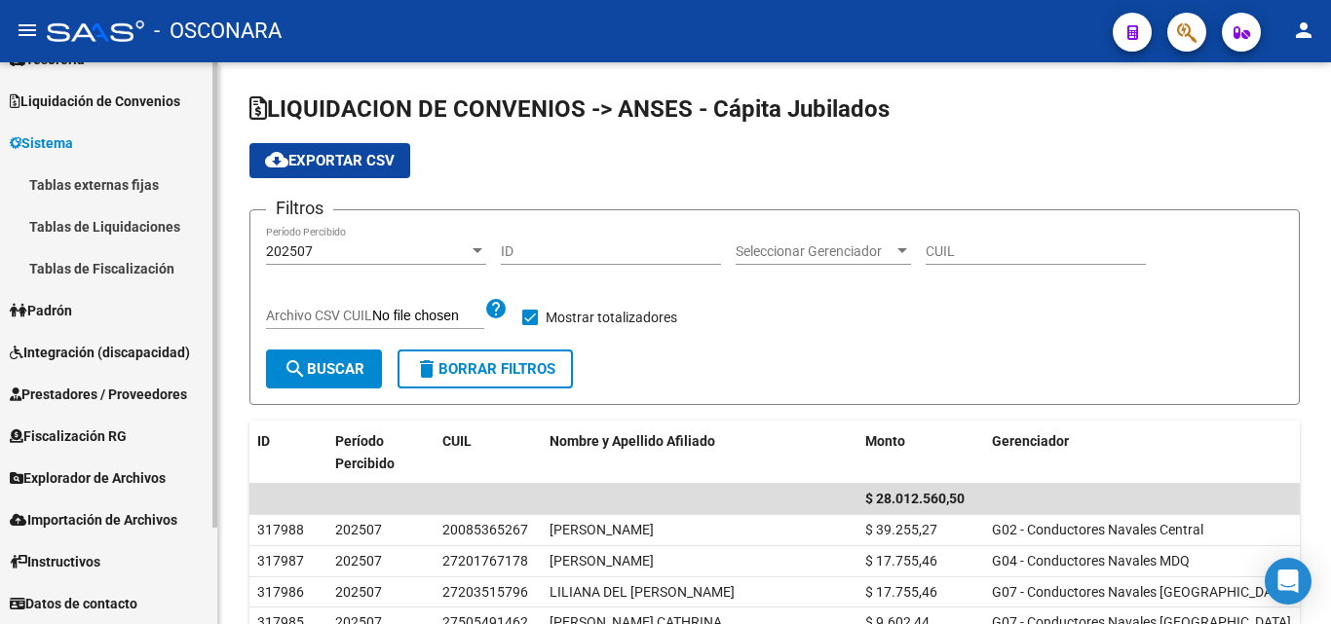
scroll to position [116, 0]
click at [100, 301] on link "Padrón" at bounding box center [108, 310] width 217 height 42
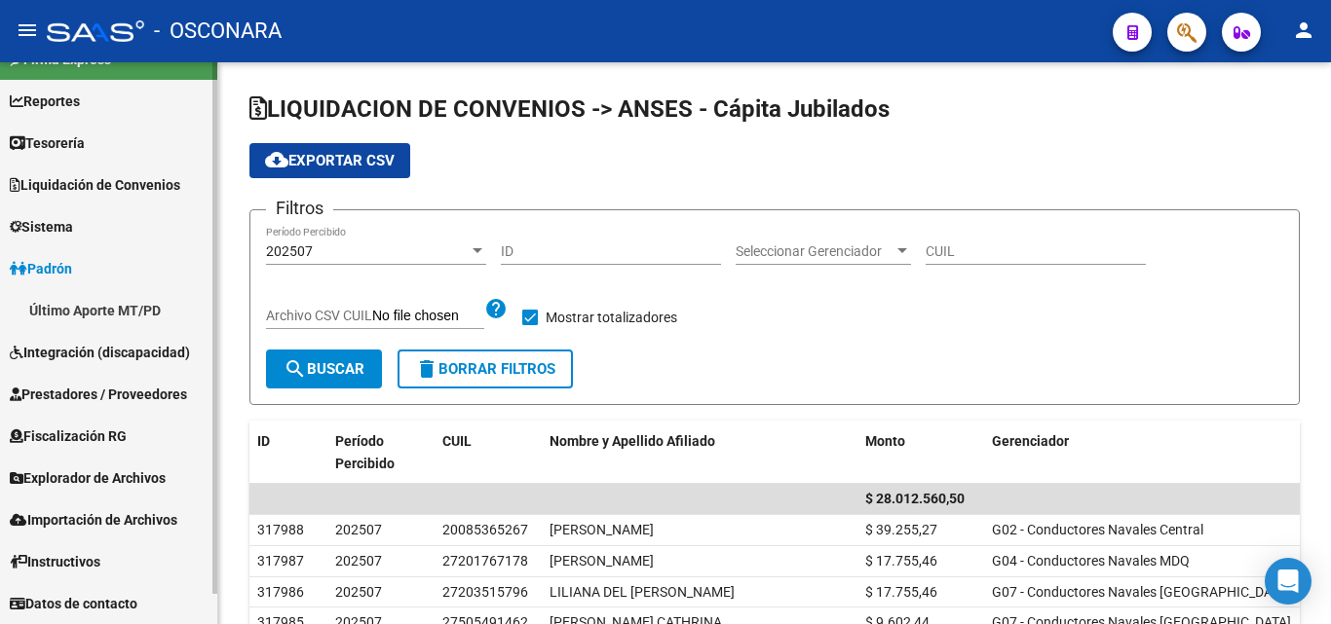
scroll to position [0, 0]
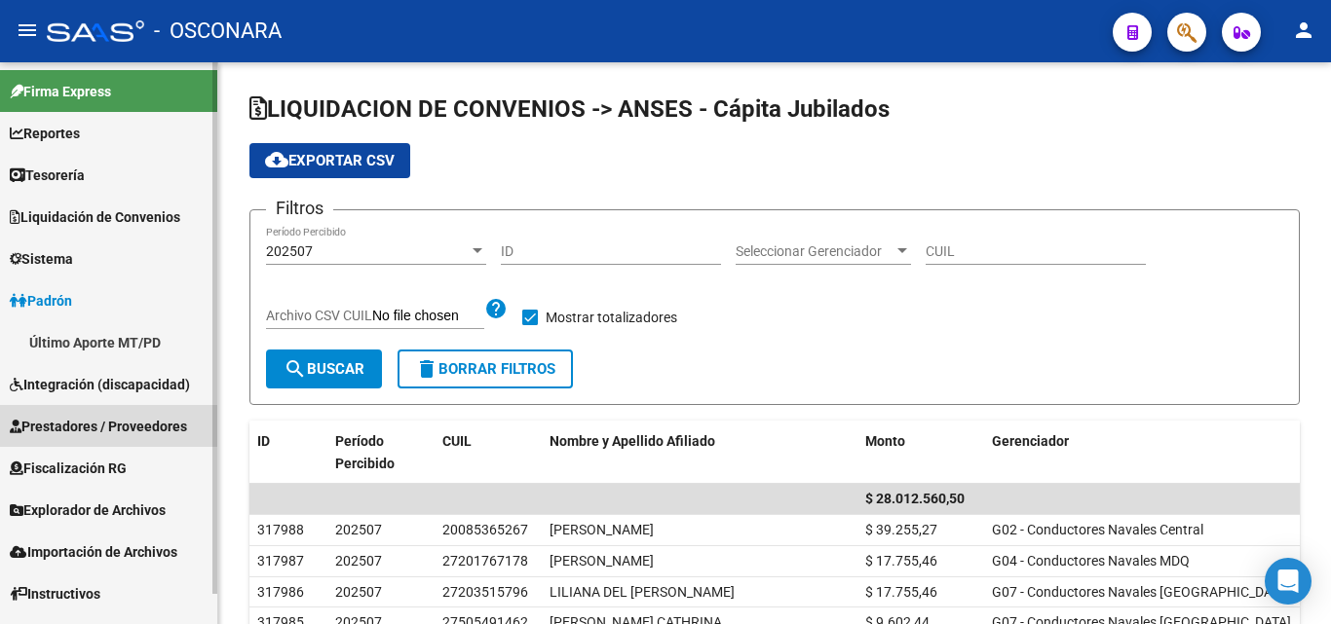
click at [90, 439] on link "Prestadores / Proveedores" at bounding box center [108, 426] width 217 height 42
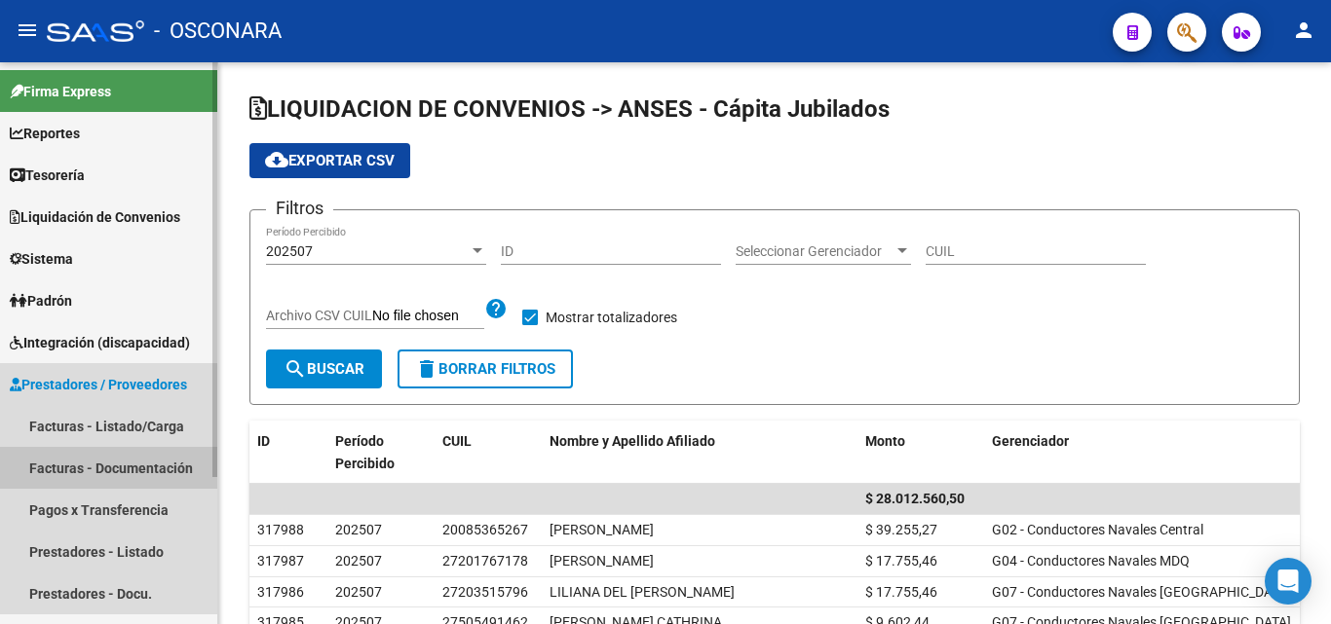
click at [132, 462] on link "Facturas - Documentación" at bounding box center [108, 468] width 217 height 42
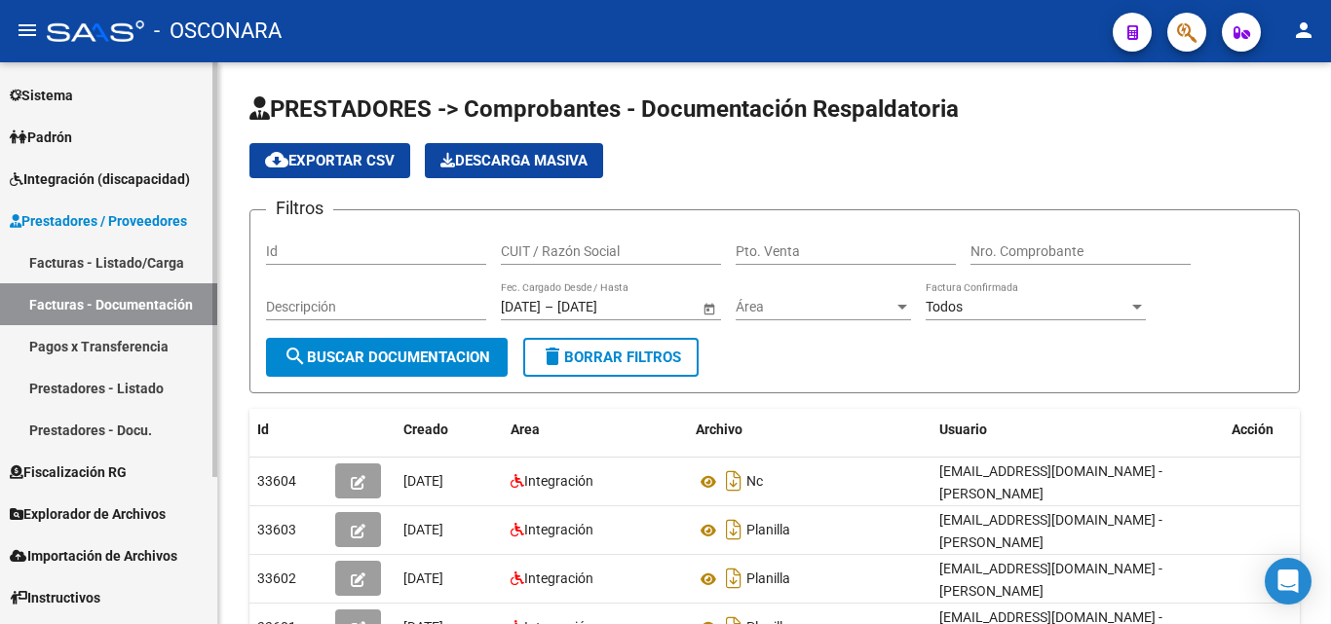
scroll to position [195, 0]
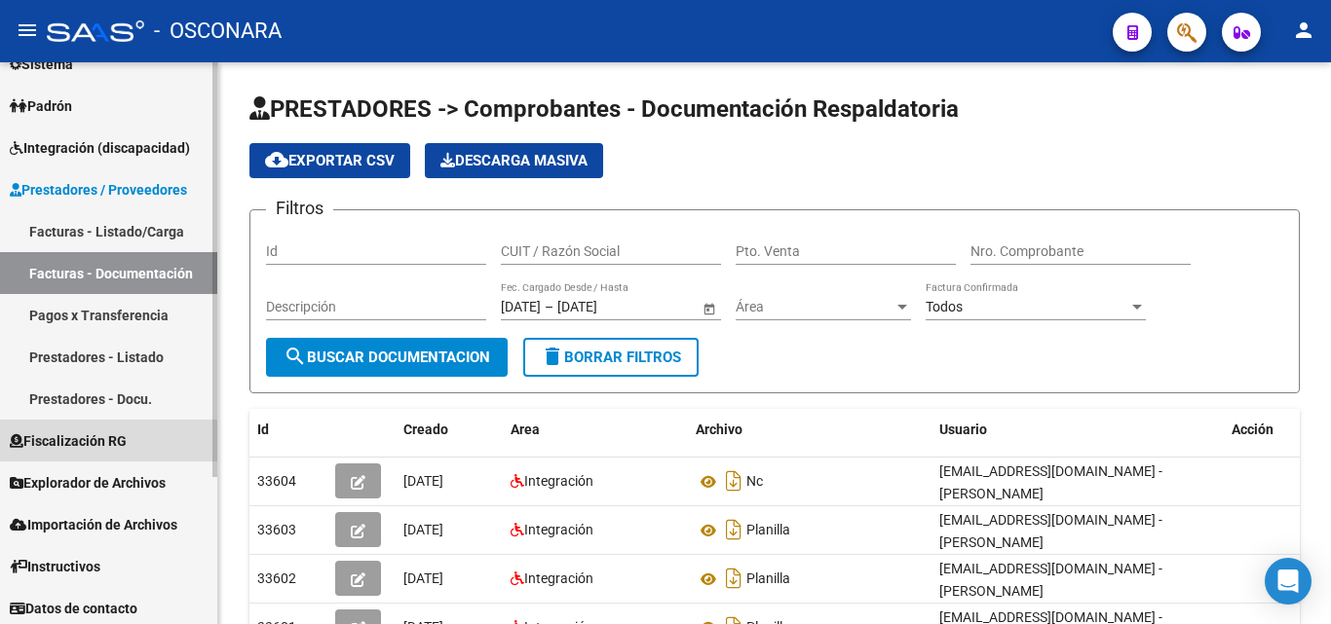
click at [131, 426] on link "Fiscalización RG" at bounding box center [108, 441] width 217 height 42
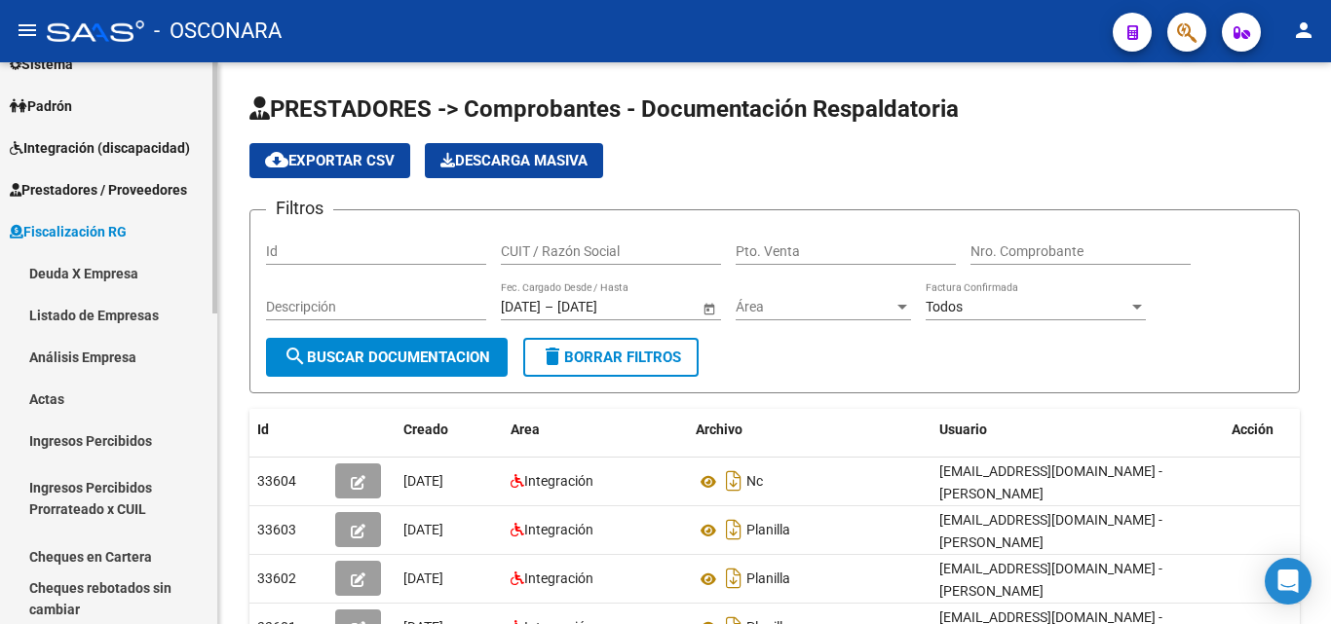
click at [131, 407] on mat-nav-list "Deuda X Empresa Listado de Empresas Análisis Empresa Actas Ingresos Percibidos …" at bounding box center [108, 498] width 217 height 493
click at [98, 199] on span "Prestadores / Proveedores" at bounding box center [98, 189] width 177 height 21
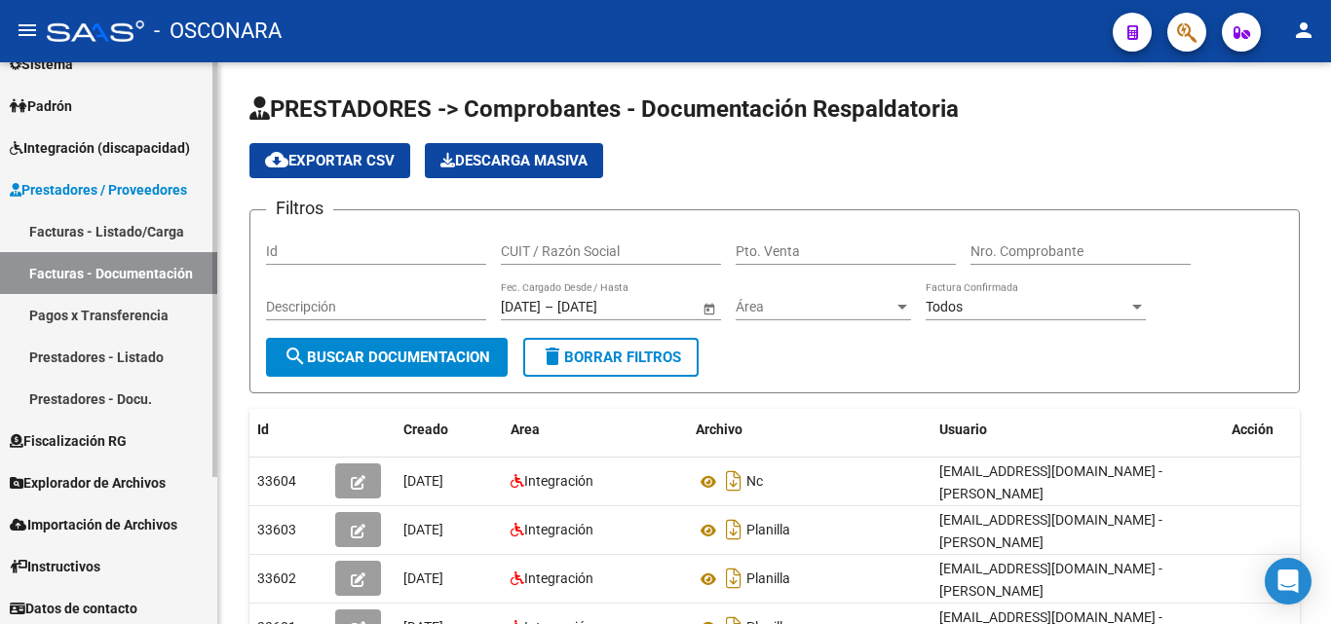
click at [82, 386] on link "Prestadores - Docu." at bounding box center [108, 399] width 217 height 42
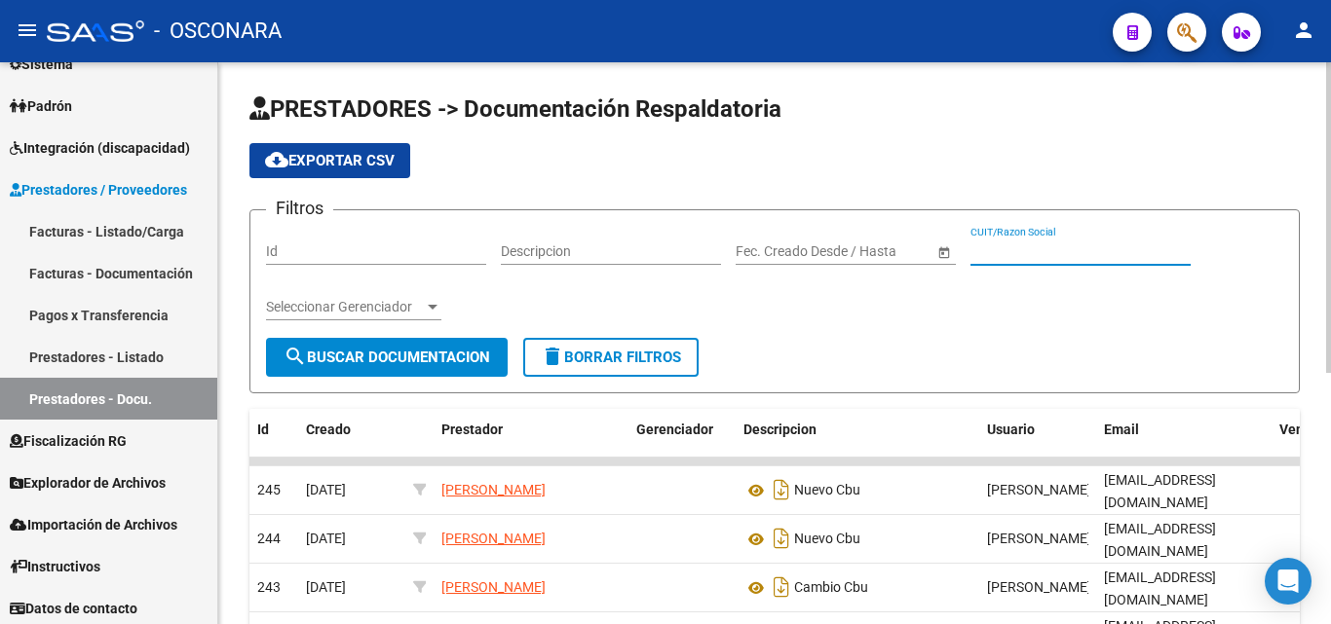
click at [1034, 249] on input "CUIT/Razon Social" at bounding box center [1080, 252] width 220 height 17
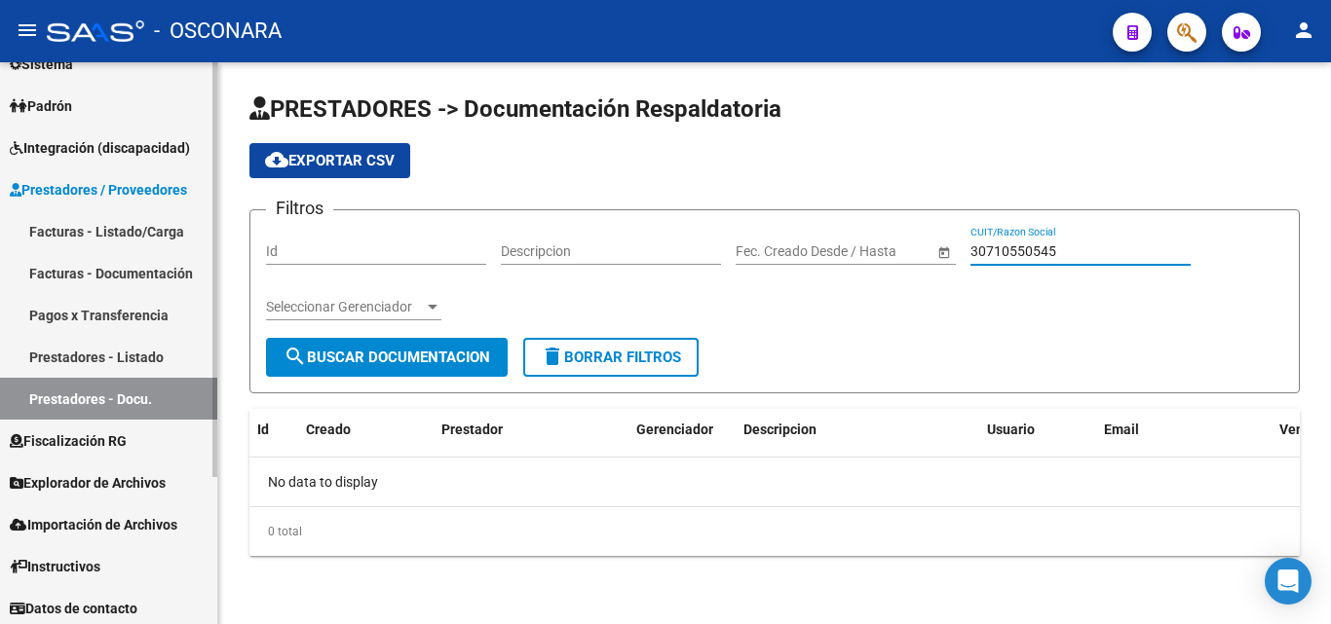
scroll to position [200, 0]
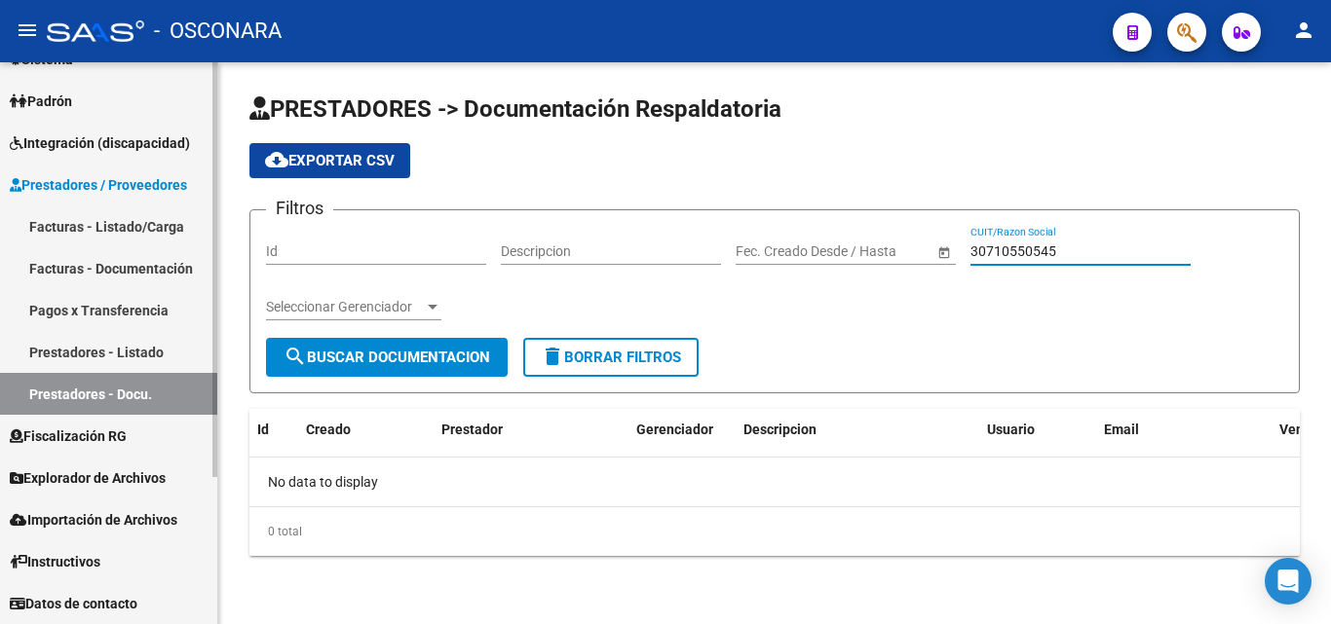
type input "30710550545"
click at [50, 426] on span "Fiscalización RG" at bounding box center [68, 436] width 117 height 21
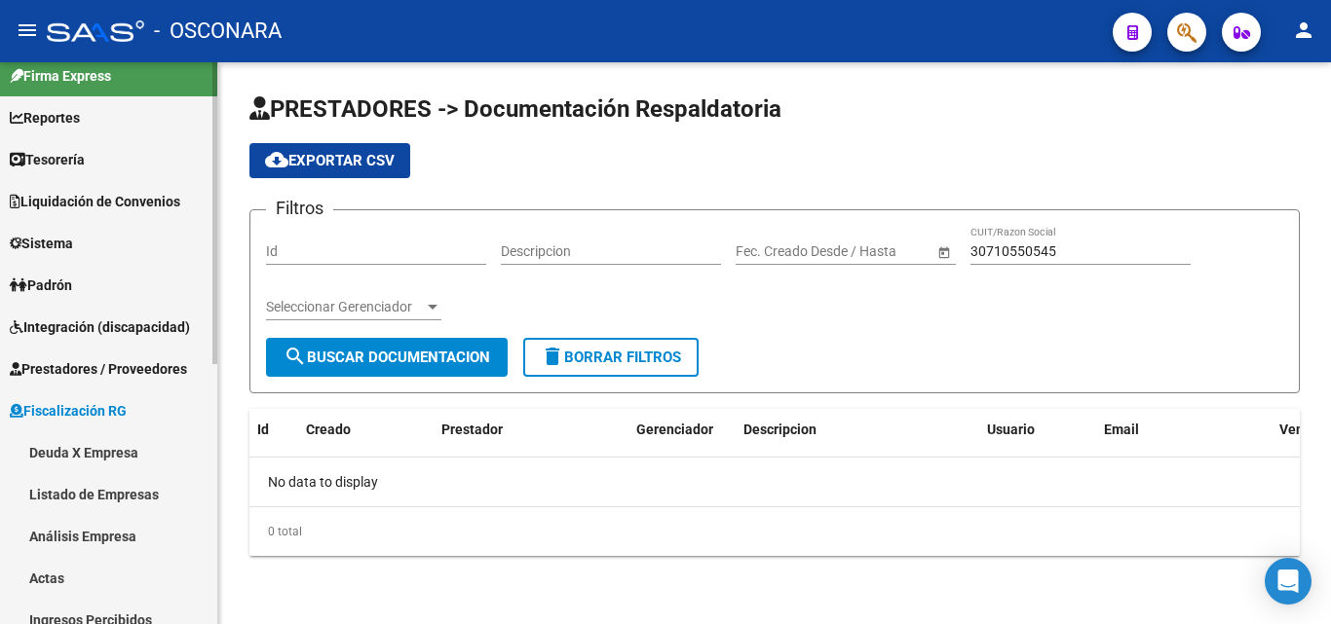
scroll to position [0, 0]
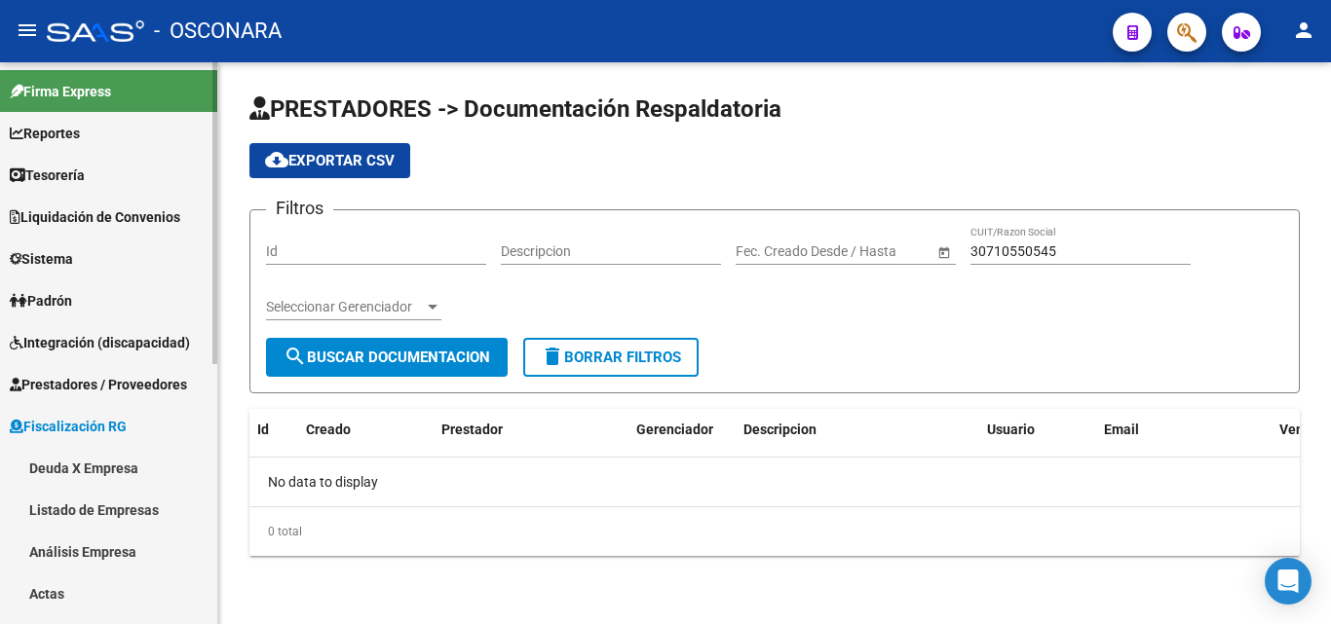
click at [90, 356] on link "Integración (discapacidad)" at bounding box center [108, 343] width 217 height 42
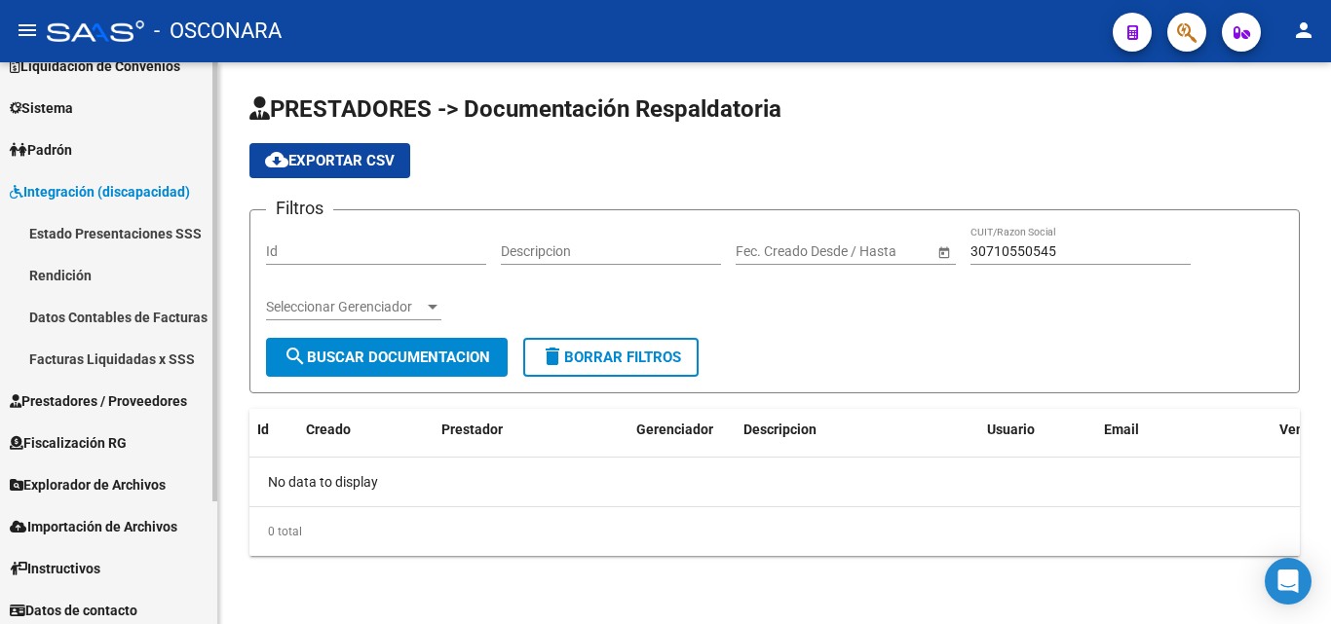
scroll to position [158, 0]
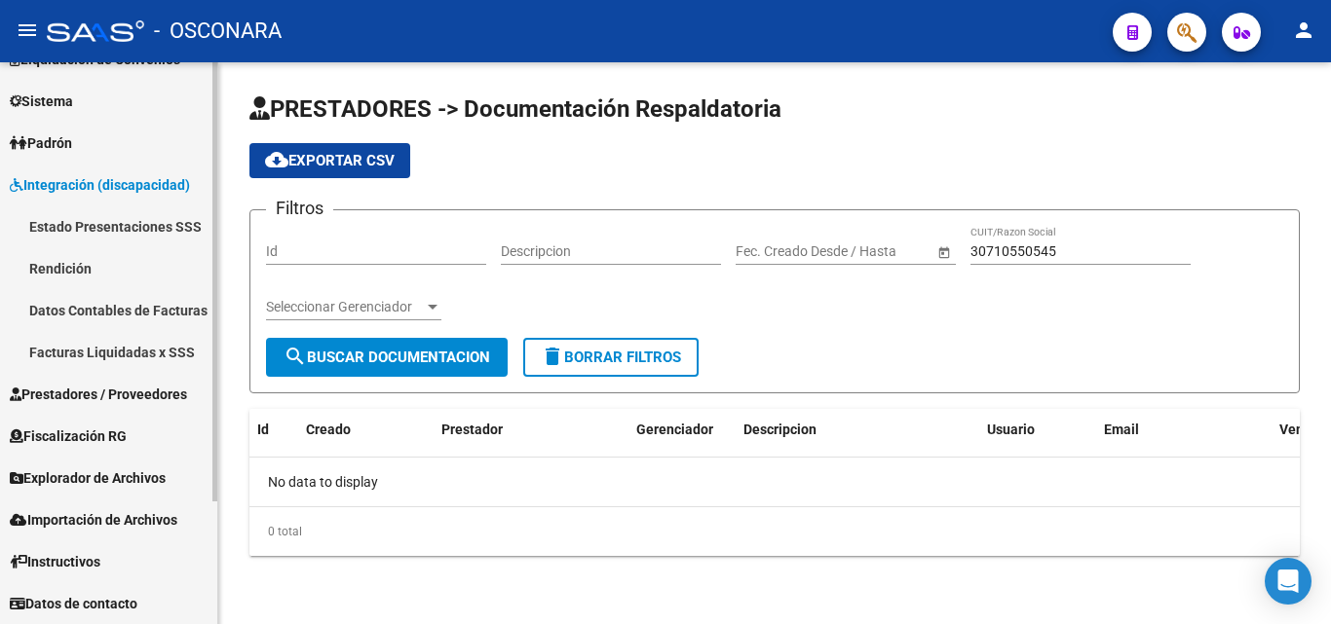
click at [165, 385] on span "Prestadores / Proveedores" at bounding box center [98, 394] width 177 height 21
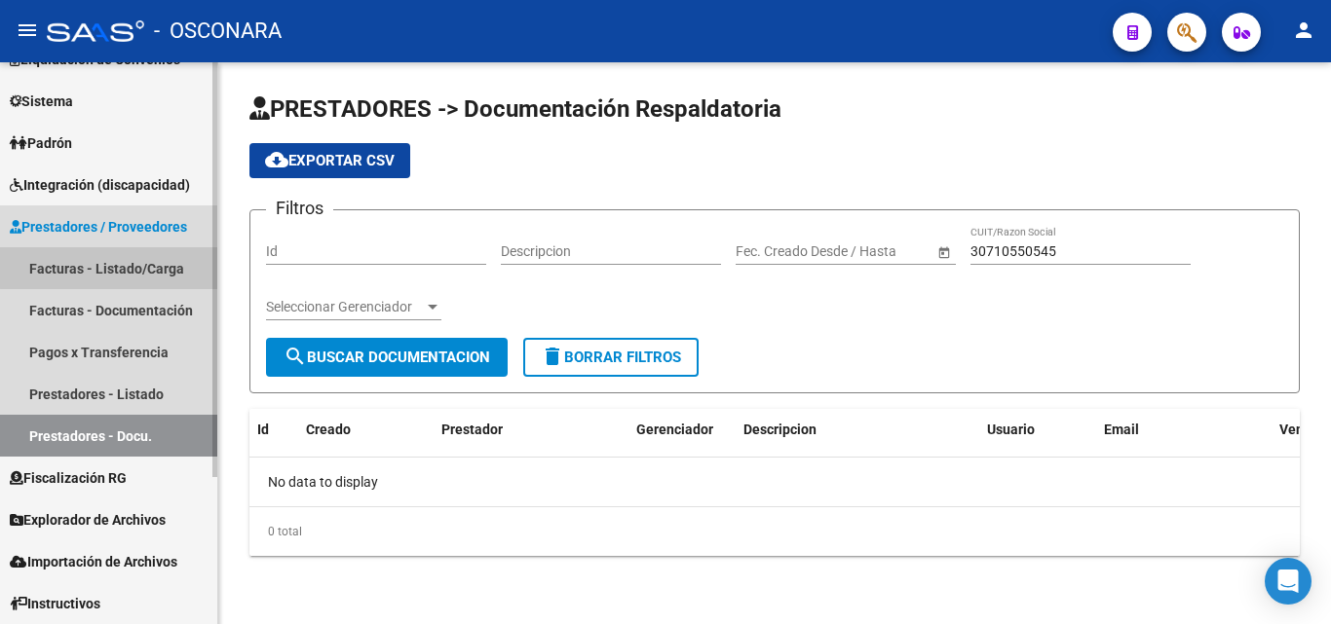
click at [126, 262] on link "Facturas - Listado/Carga" at bounding box center [108, 268] width 217 height 42
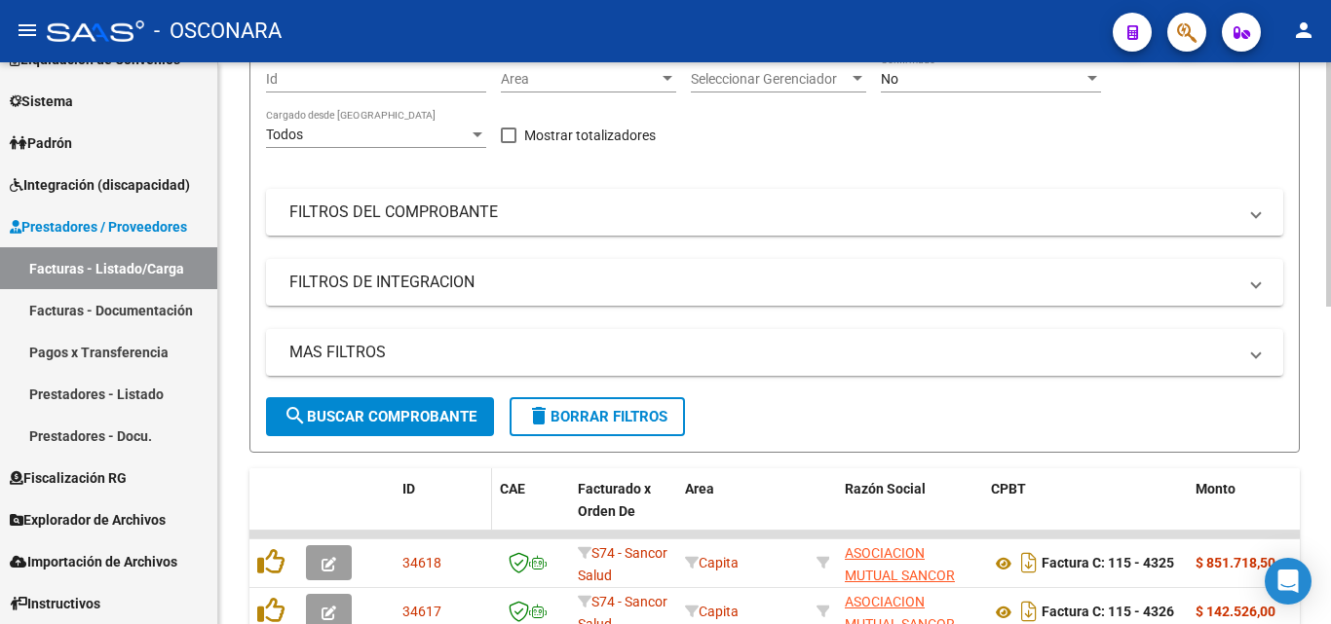
scroll to position [195, 0]
click at [397, 362] on mat-expansion-panel-header "MAS FILTROS" at bounding box center [774, 351] width 1017 height 47
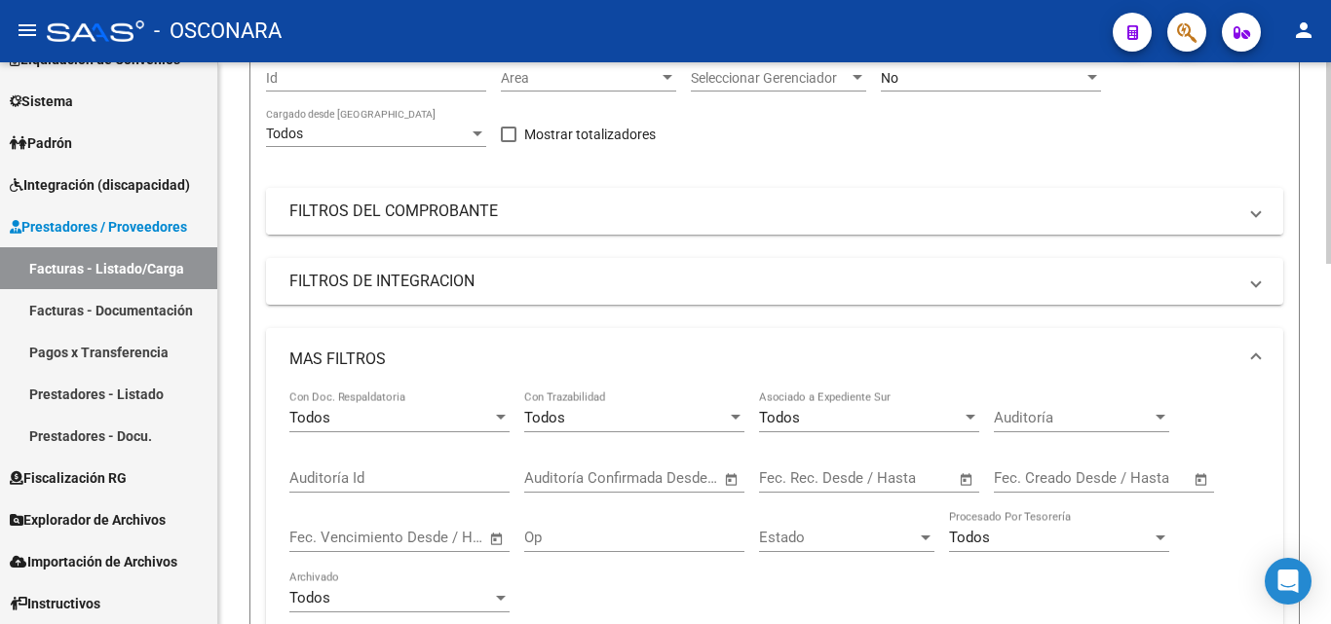
click at [442, 195] on mat-expansion-panel-header "FILTROS DEL COMPROBANTE" at bounding box center [774, 211] width 1017 height 47
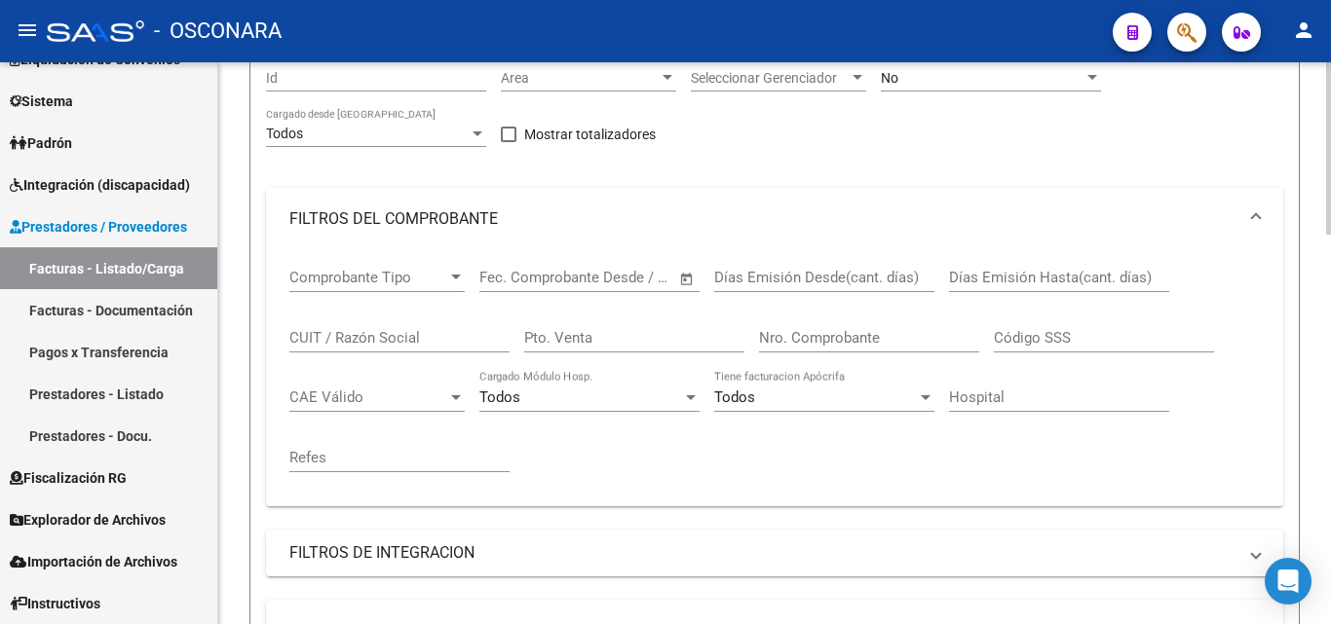
click at [770, 335] on input "Nro. Comprobante" at bounding box center [869, 338] width 220 height 18
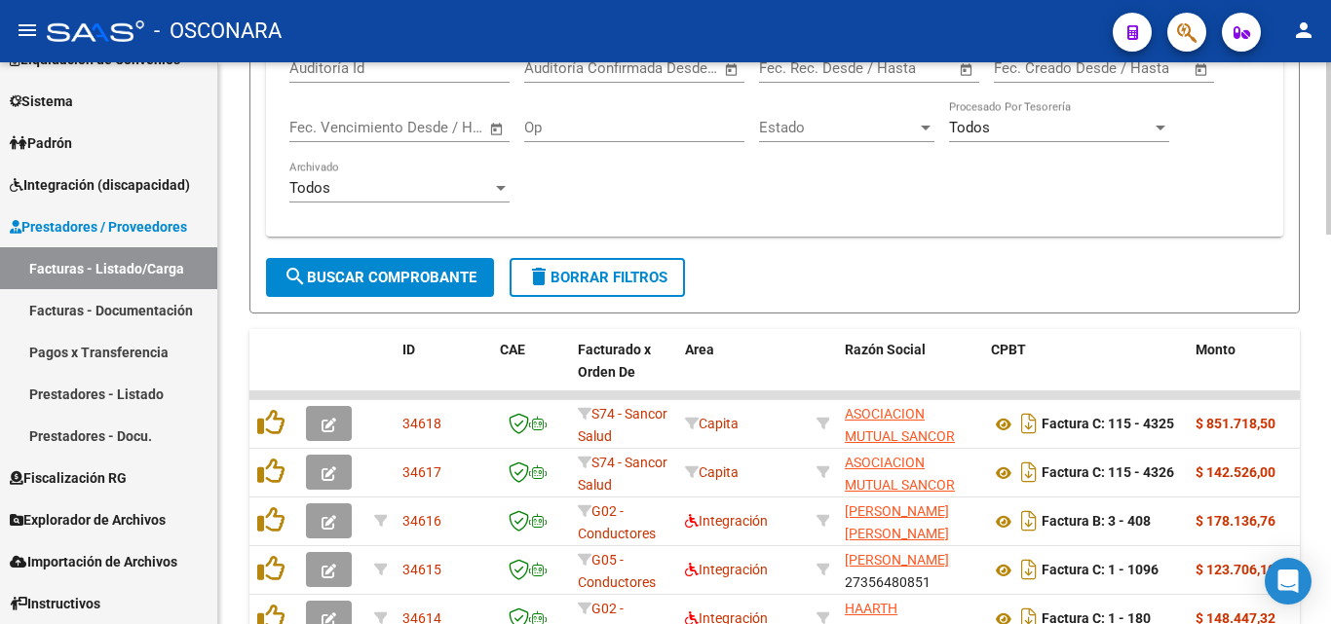
type input "448"
click at [438, 277] on span "search Buscar Comprobante" at bounding box center [380, 278] width 193 height 18
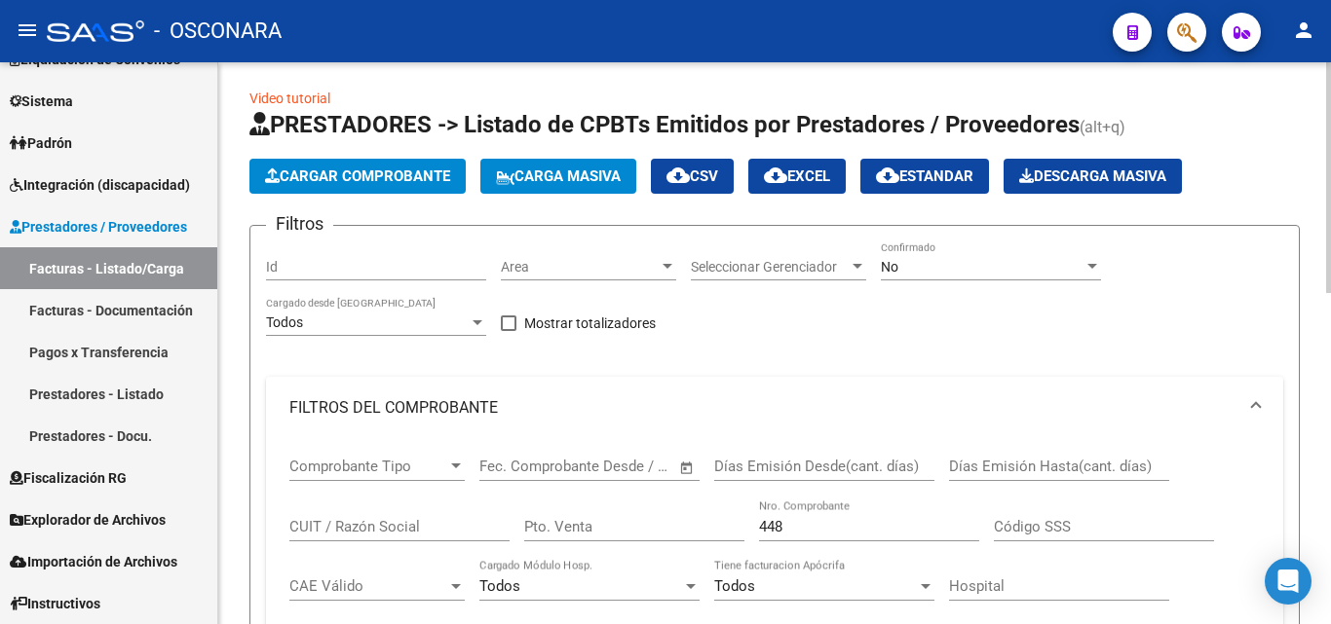
scroll to position [0, 0]
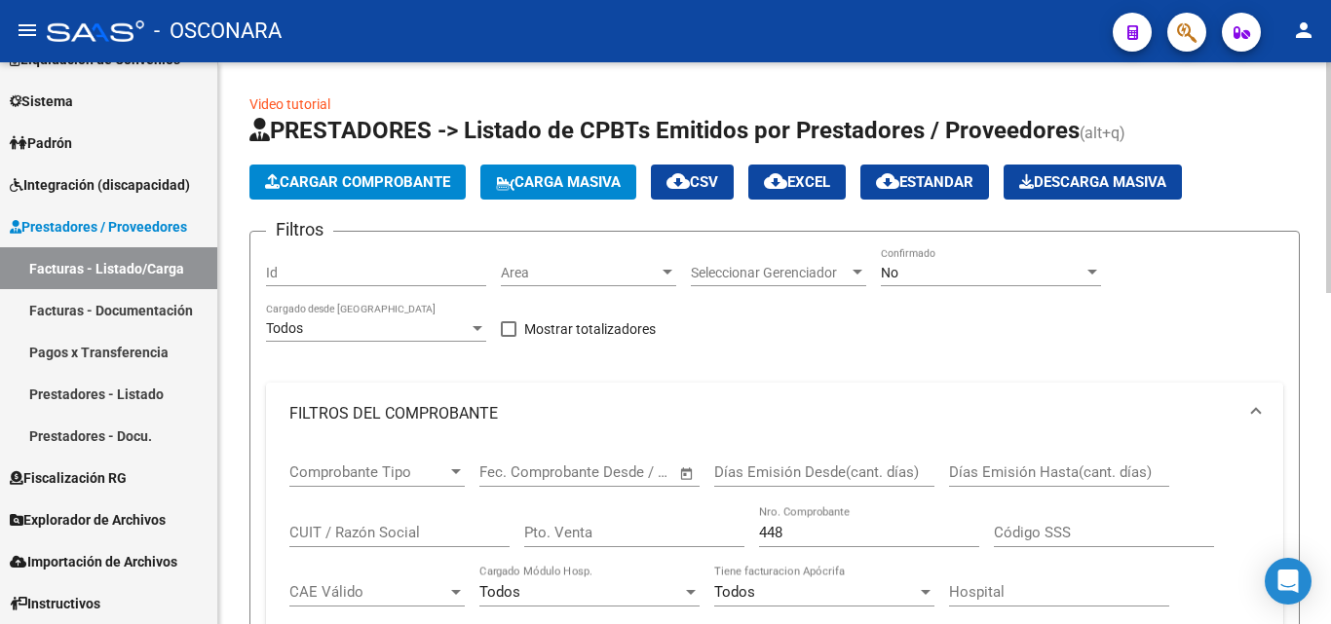
click at [905, 270] on div "No" at bounding box center [982, 273] width 203 height 17
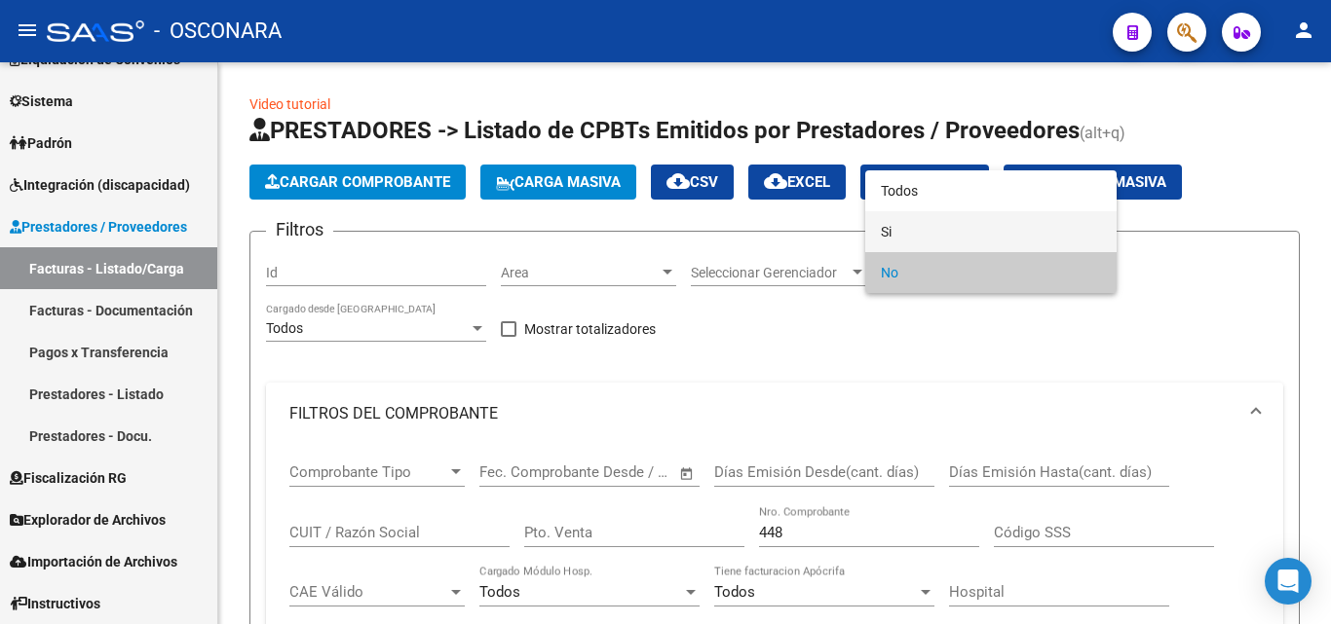
click at [899, 234] on span "Si" at bounding box center [991, 231] width 220 height 41
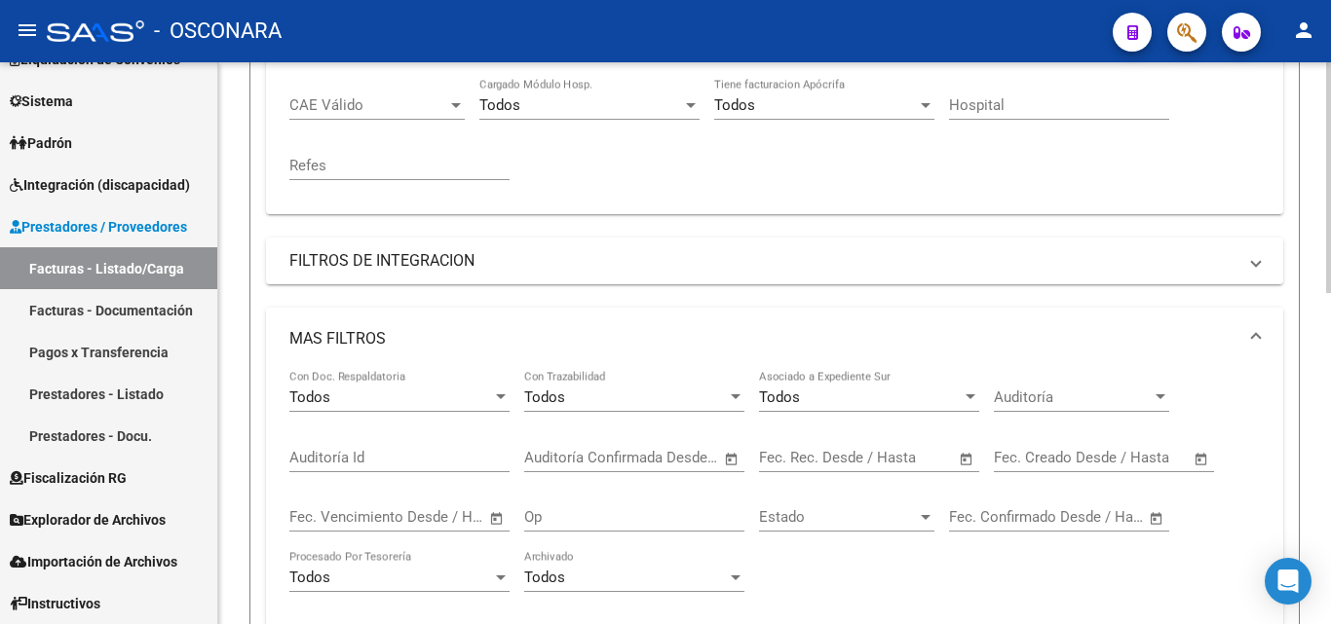
scroll to position [682, 0]
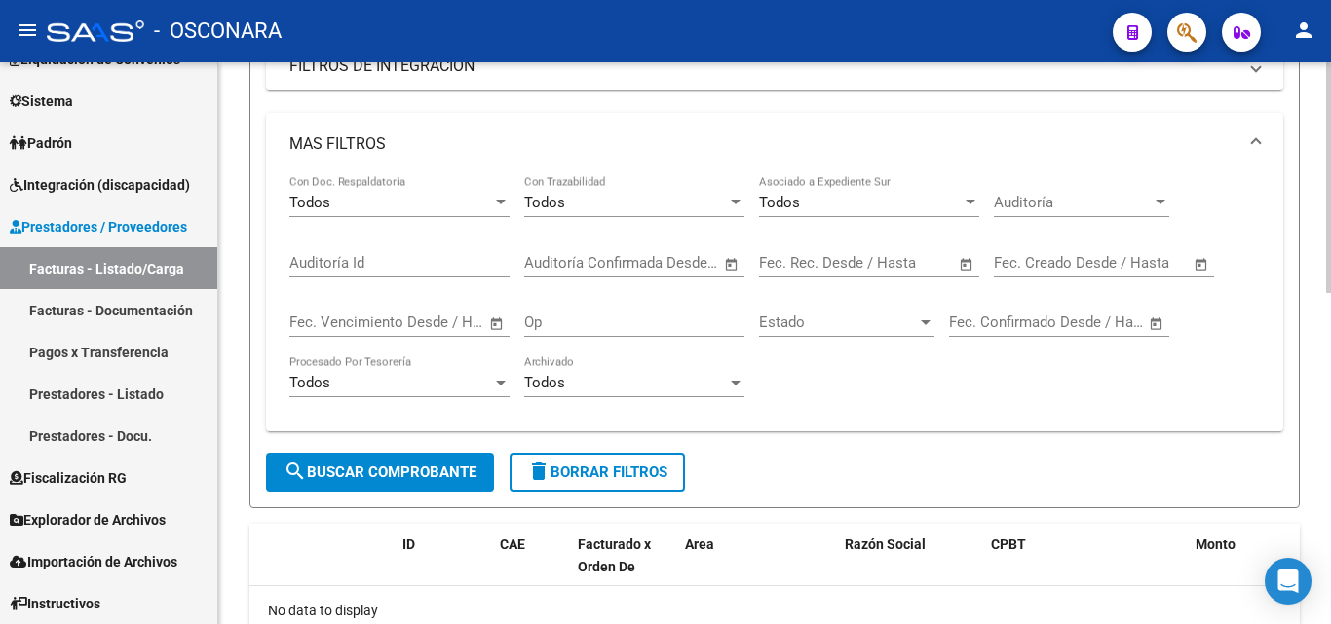
click at [441, 485] on button "search Buscar Comprobante" at bounding box center [380, 472] width 228 height 39
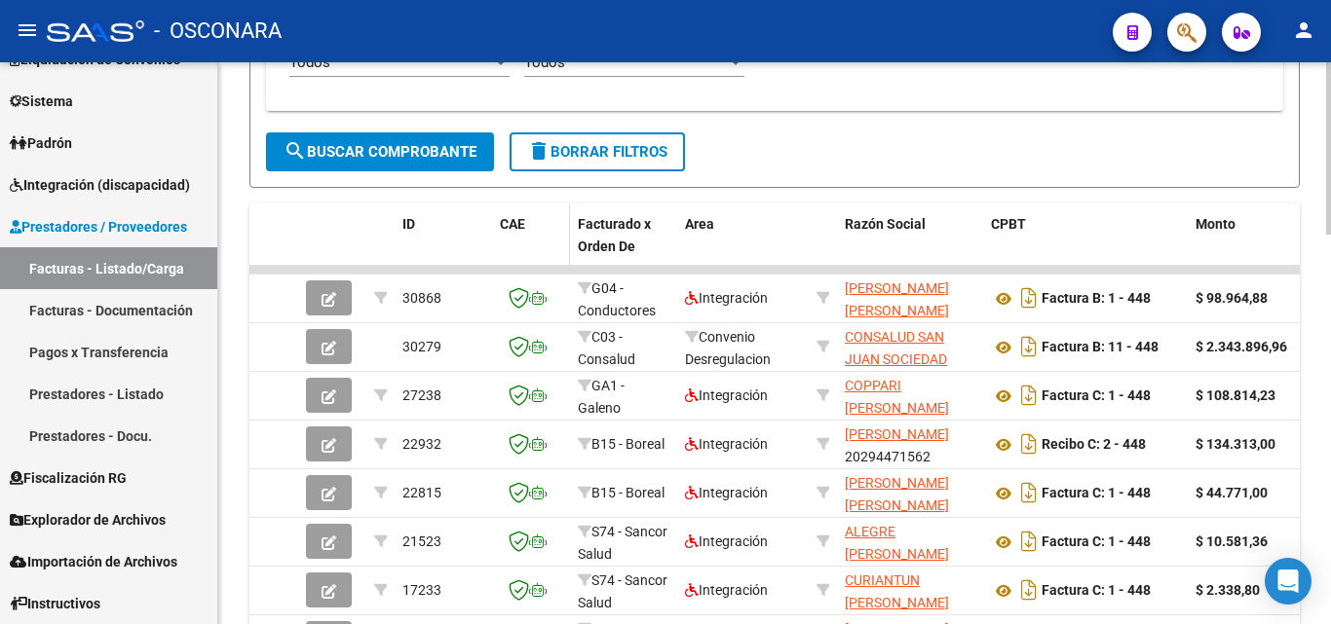
scroll to position [1053, 0]
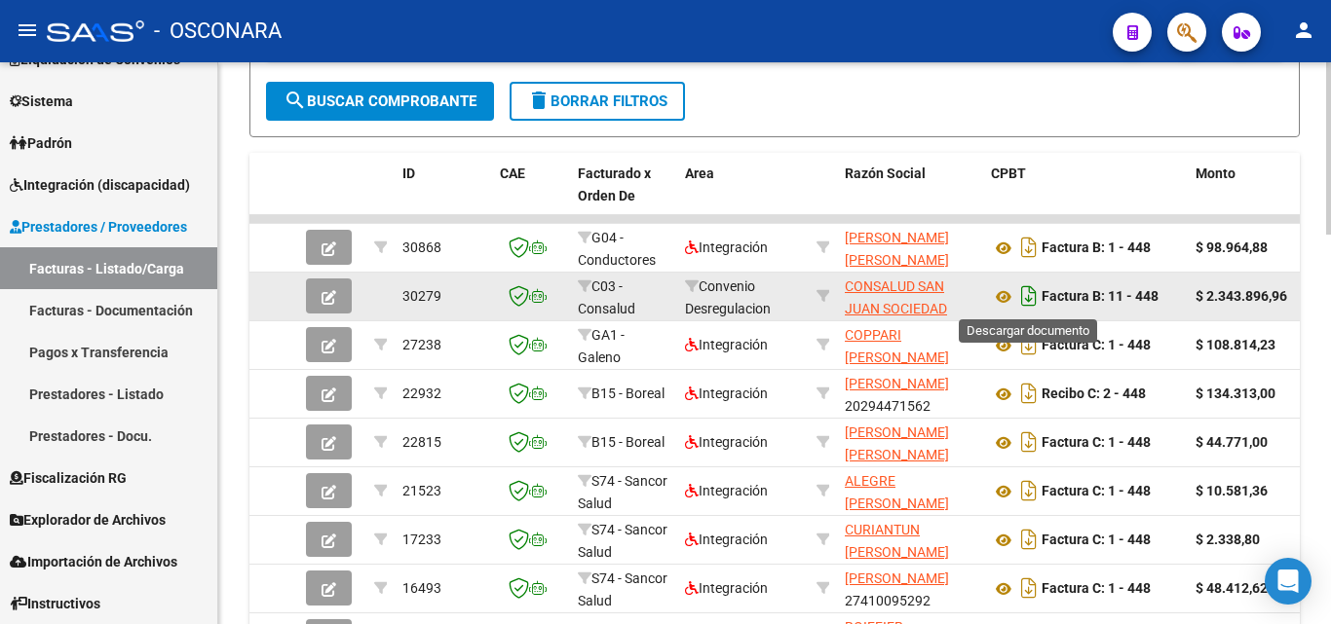
click at [1025, 296] on icon "Descargar documento" at bounding box center [1028, 296] width 25 height 31
